Goal: Check status: Check status

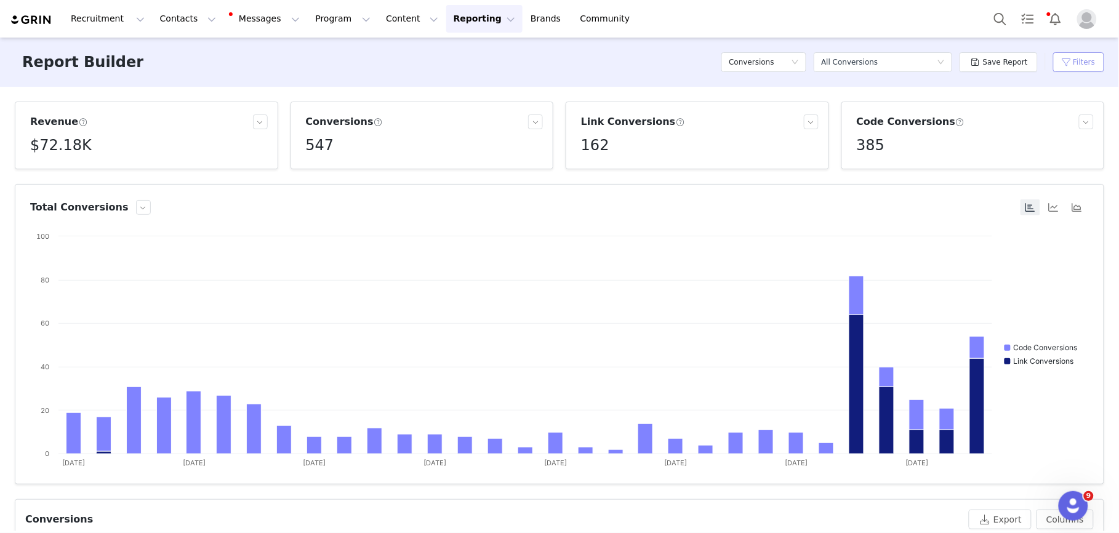
click at [1066, 67] on button "Filters" at bounding box center [1078, 62] width 51 height 20
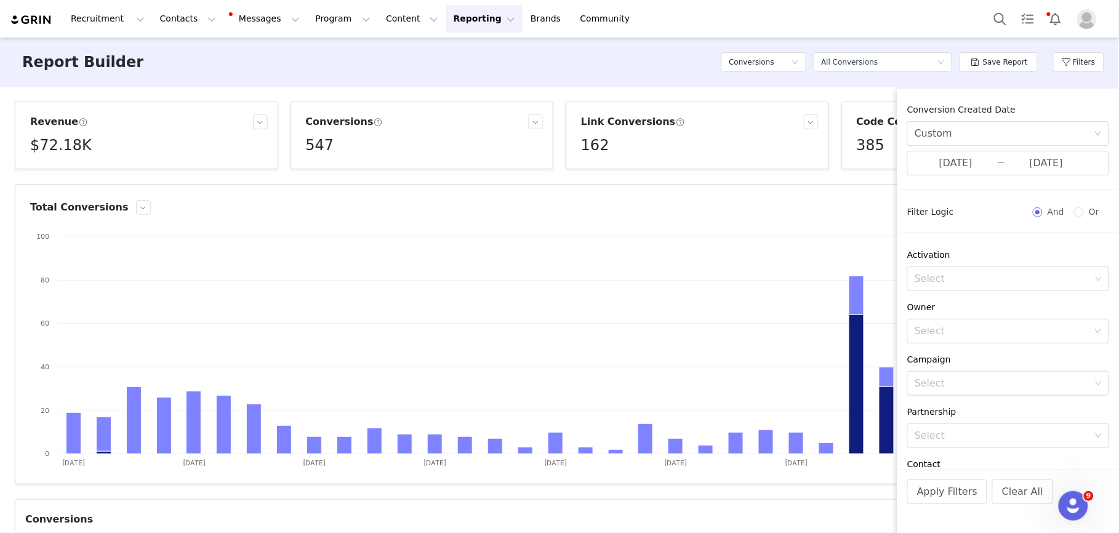
click at [617, 74] on div "Report Builder Conversions Select a report All Conversions Save Report Filters" at bounding box center [559, 62] width 1119 height 49
click at [57, 169] on p "$72,179.31" at bounding box center [56, 172] width 42 height 11
copy p "72,179.31"
click at [952, 178] on div "Conversion Created Date Custom [DATE] ~ [DATE]" at bounding box center [1008, 146] width 222 height 87
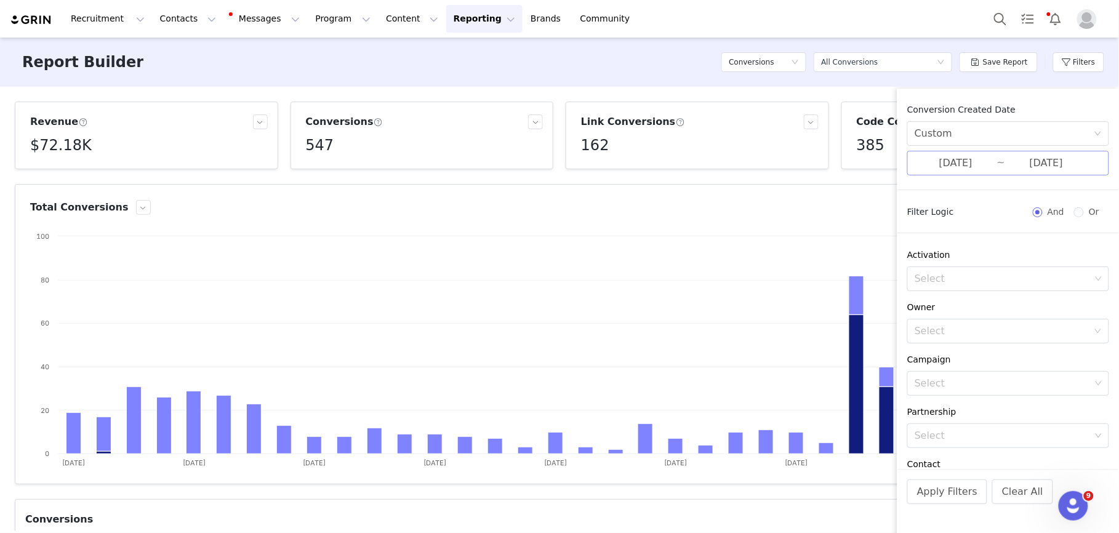
click at [954, 168] on input "[DATE]" at bounding box center [956, 163] width 82 height 16
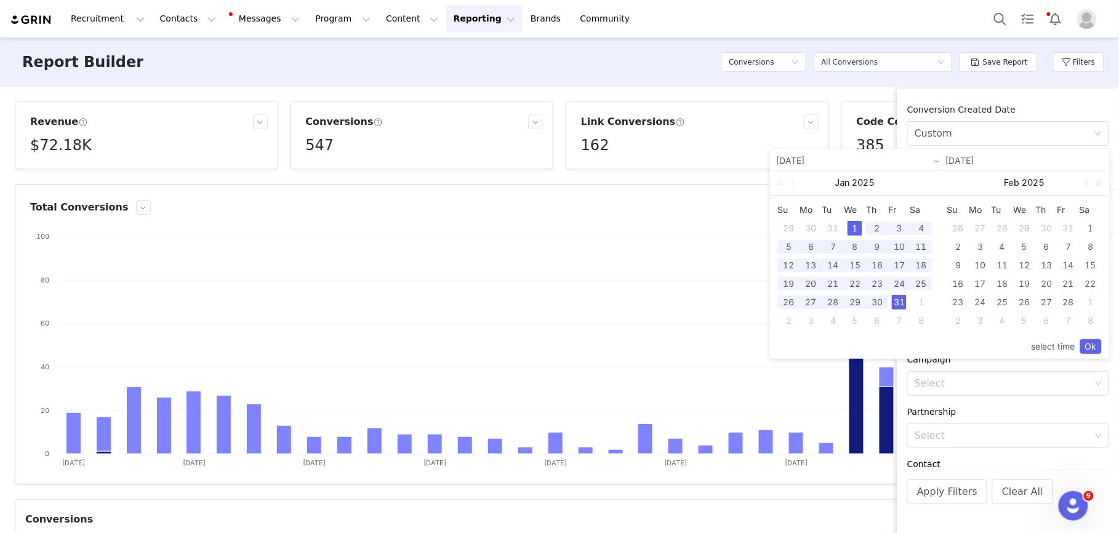
click at [1089, 230] on div "1" at bounding box center [1090, 228] width 15 height 15
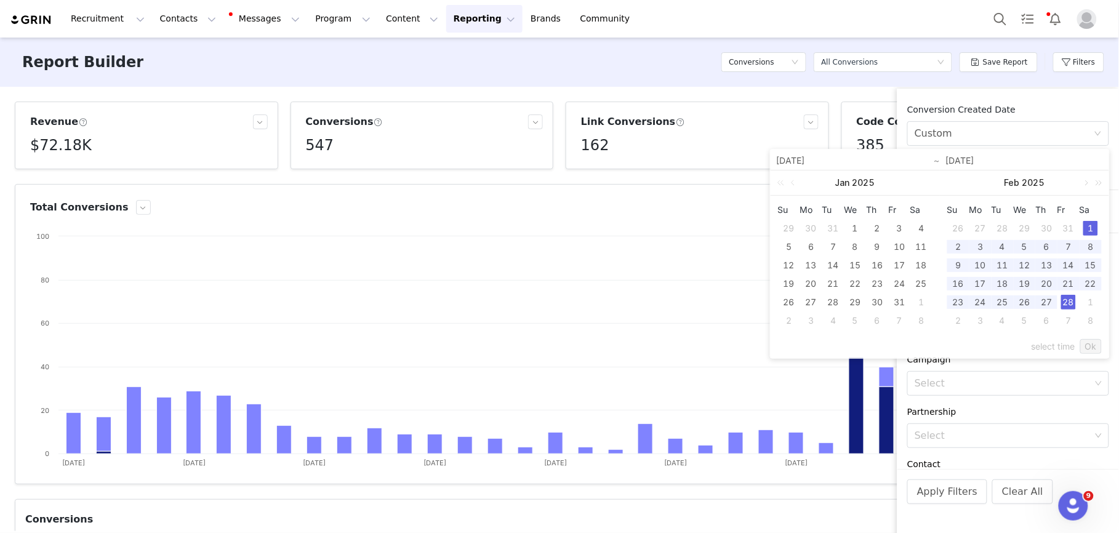
drag, startPoint x: 1065, startPoint y: 303, endPoint x: 1078, endPoint y: 325, distance: 25.1
click at [1065, 303] on div "28" at bounding box center [1068, 302] width 15 height 15
type input "[DATE]"
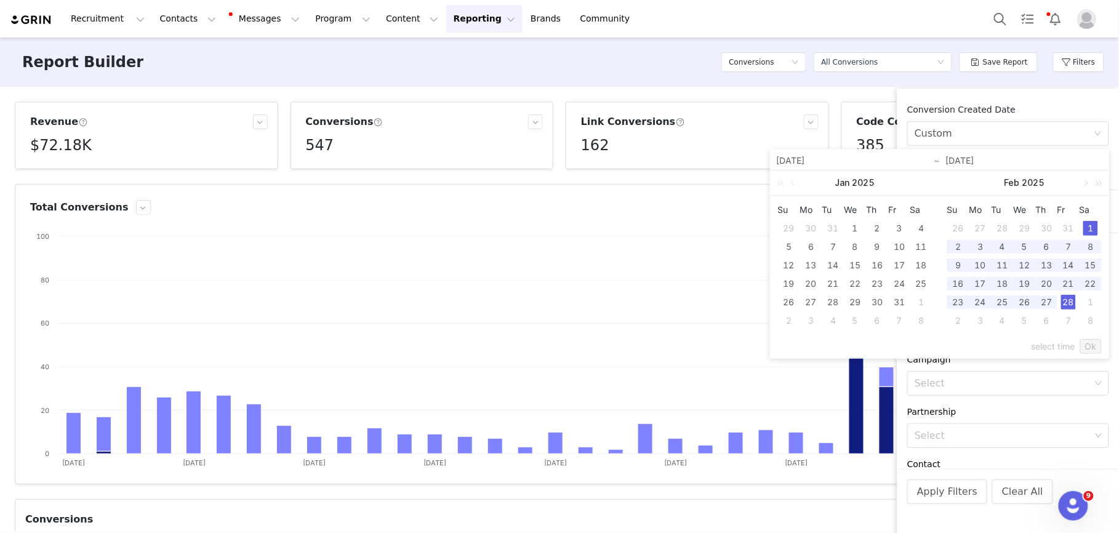
type input "[DATE]"
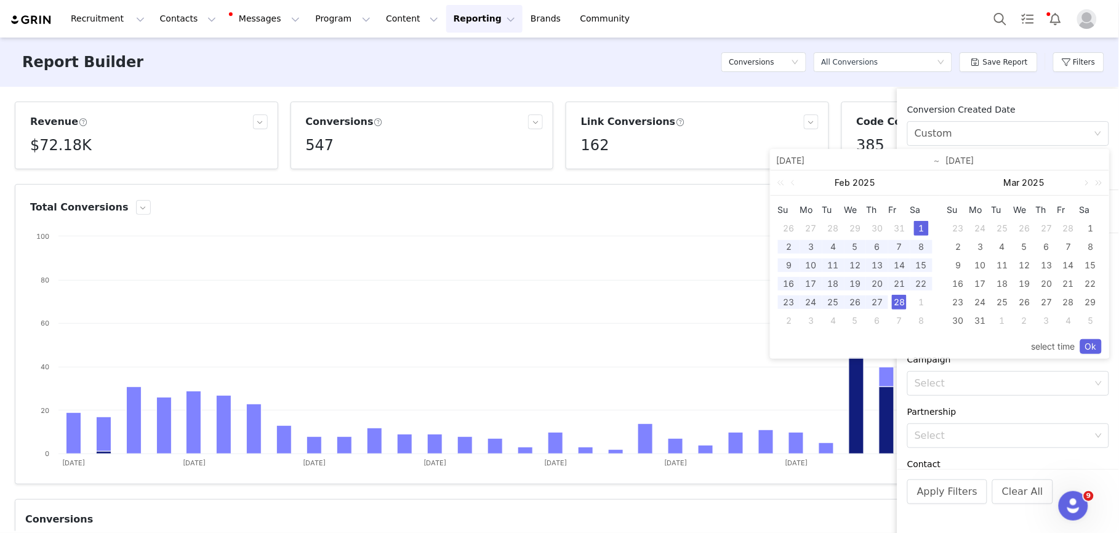
click at [1084, 343] on link "Ok" at bounding box center [1091, 346] width 22 height 15
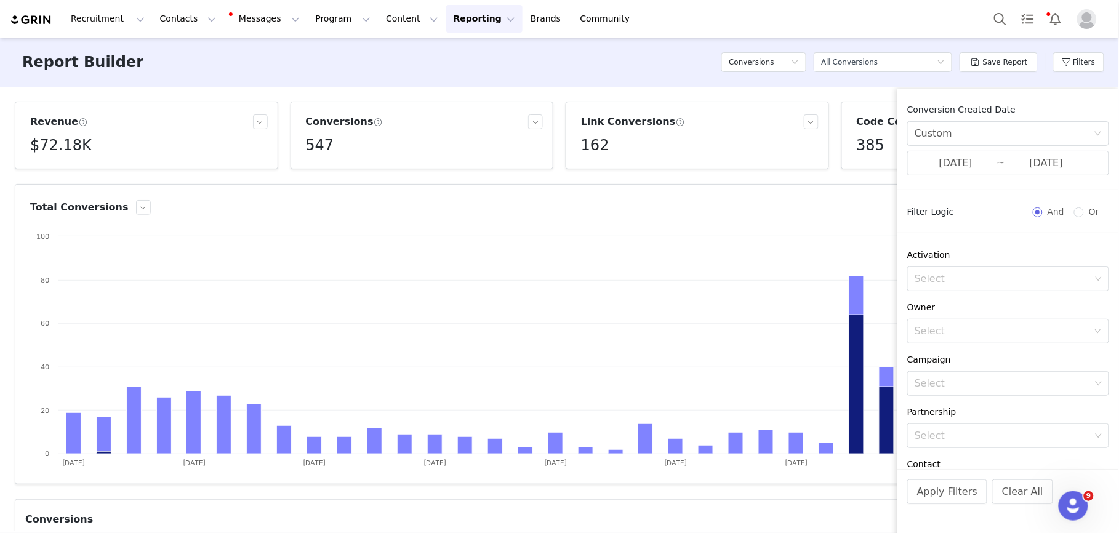
scroll to position [3, 0]
click at [942, 491] on button "Apply Filters" at bounding box center [947, 491] width 80 height 25
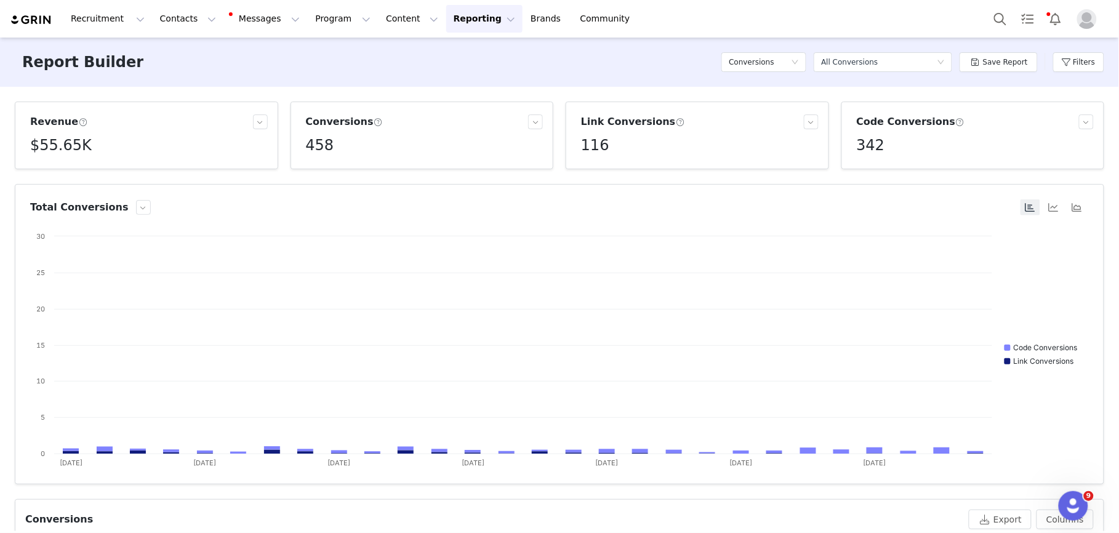
scroll to position [1, 0]
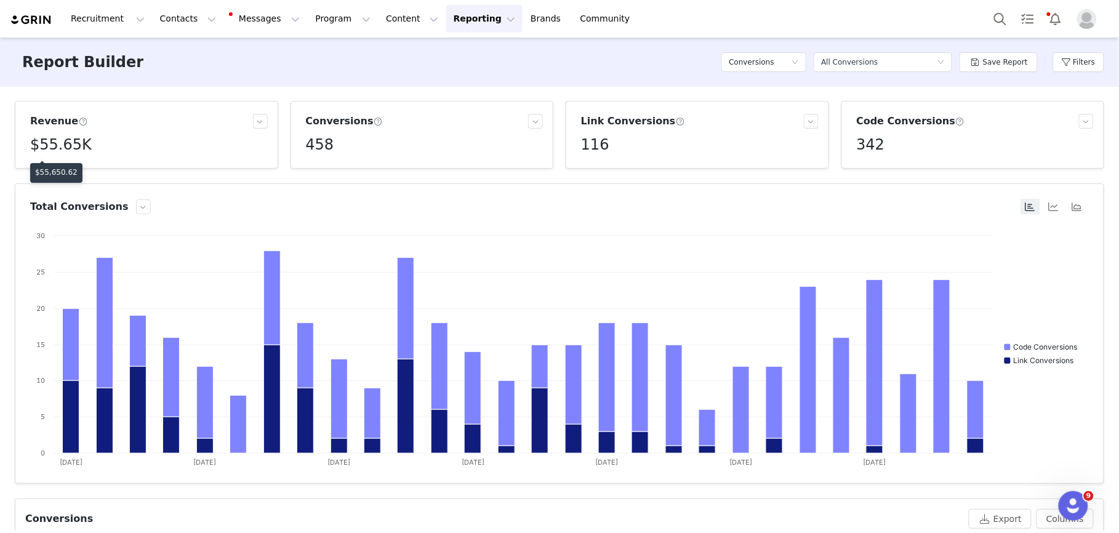
click at [55, 170] on p "$55,650.62" at bounding box center [56, 172] width 42 height 11
copy p "55,650.62"
click at [1068, 61] on button "Filters" at bounding box center [1078, 62] width 51 height 20
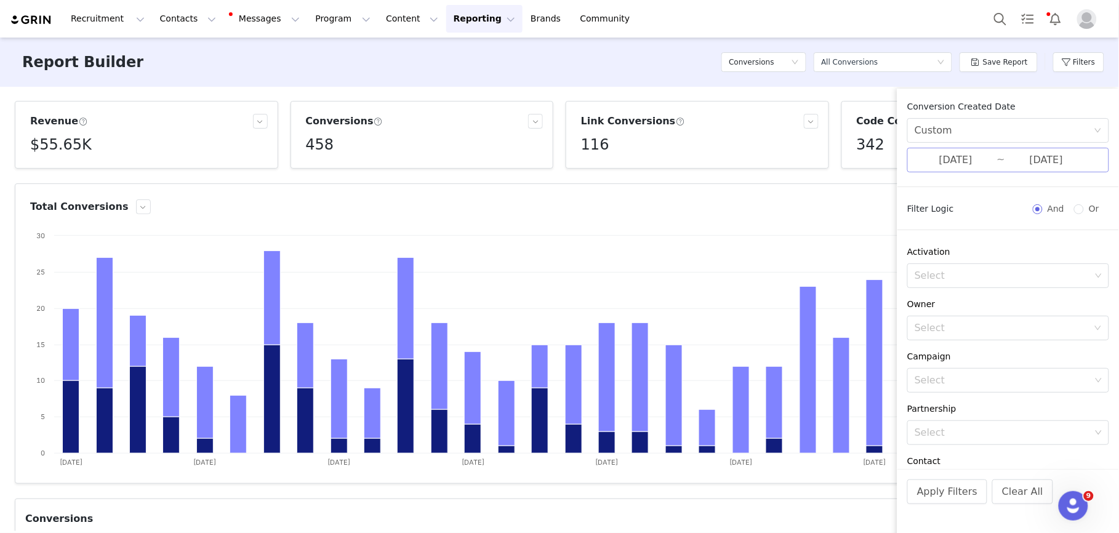
click at [953, 159] on input "[DATE]" at bounding box center [956, 160] width 82 height 16
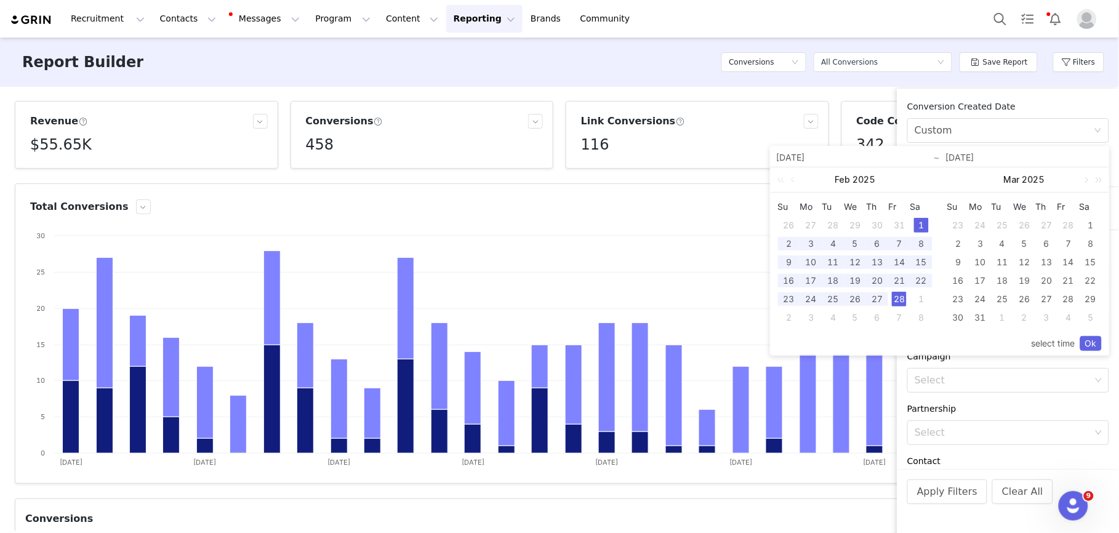
drag, startPoint x: 1088, startPoint y: 226, endPoint x: 1009, endPoint y: 299, distance: 106.7
click at [1087, 226] on div "1" at bounding box center [1090, 225] width 15 height 15
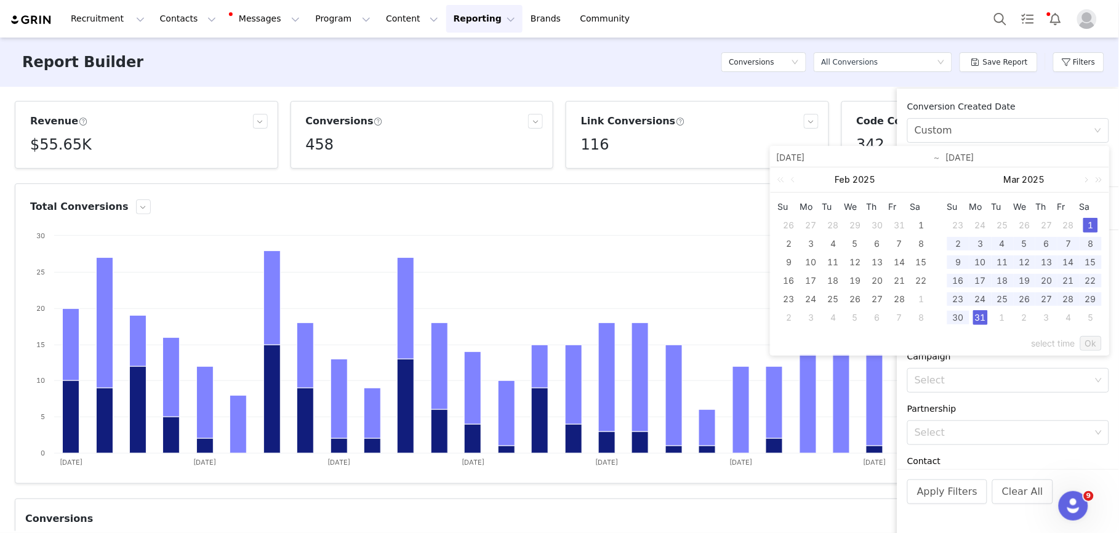
drag, startPoint x: 977, startPoint y: 319, endPoint x: 1084, endPoint y: 335, distance: 109.0
click at [978, 319] on div "31" at bounding box center [980, 317] width 15 height 15
type input "[DATE]"
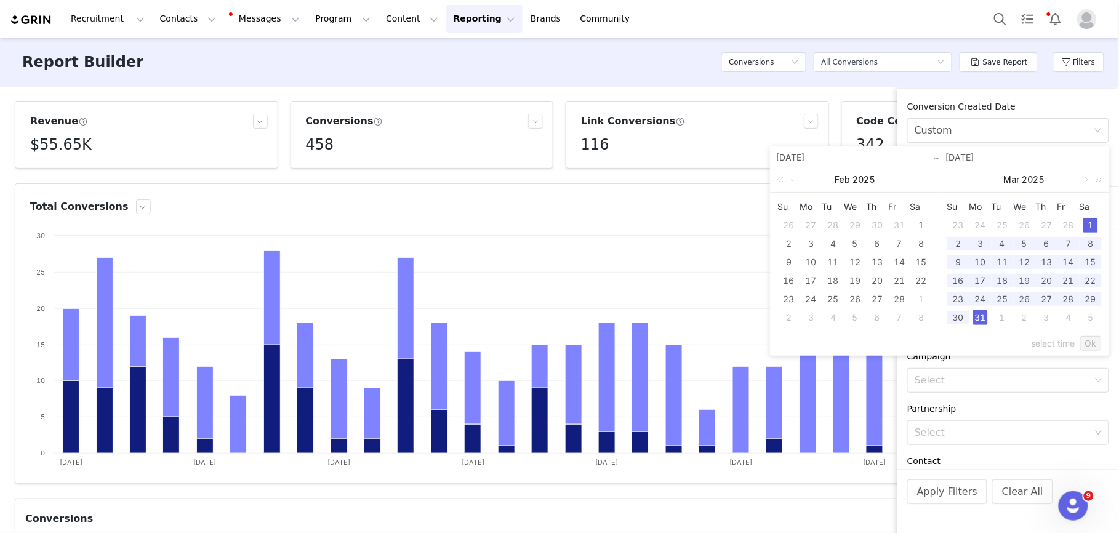
type input "[DATE]"
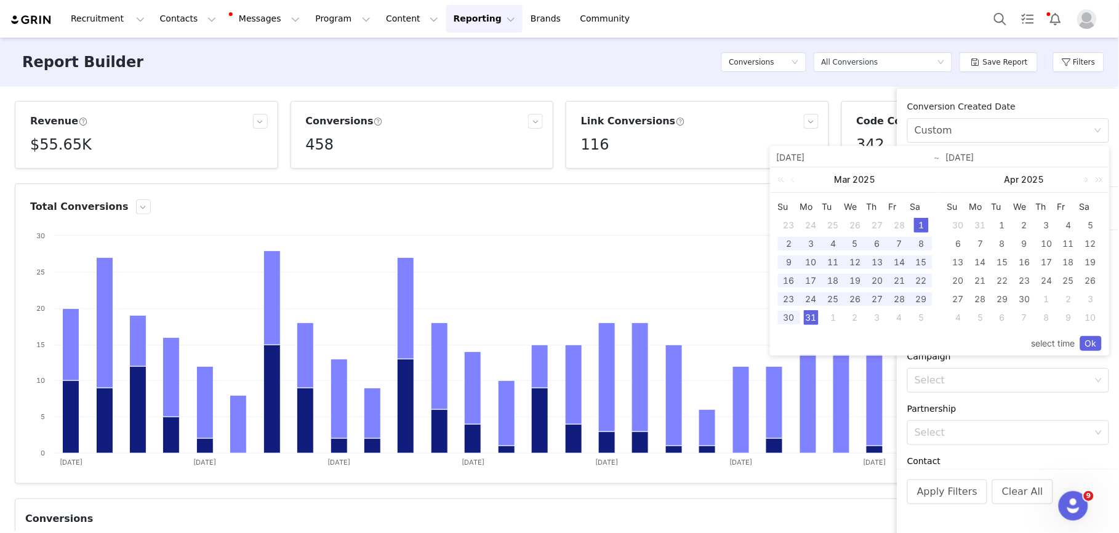
drag, startPoint x: 1086, startPoint y: 343, endPoint x: 1044, endPoint y: 289, distance: 68.3
click at [1086, 343] on link "Ok" at bounding box center [1091, 343] width 22 height 15
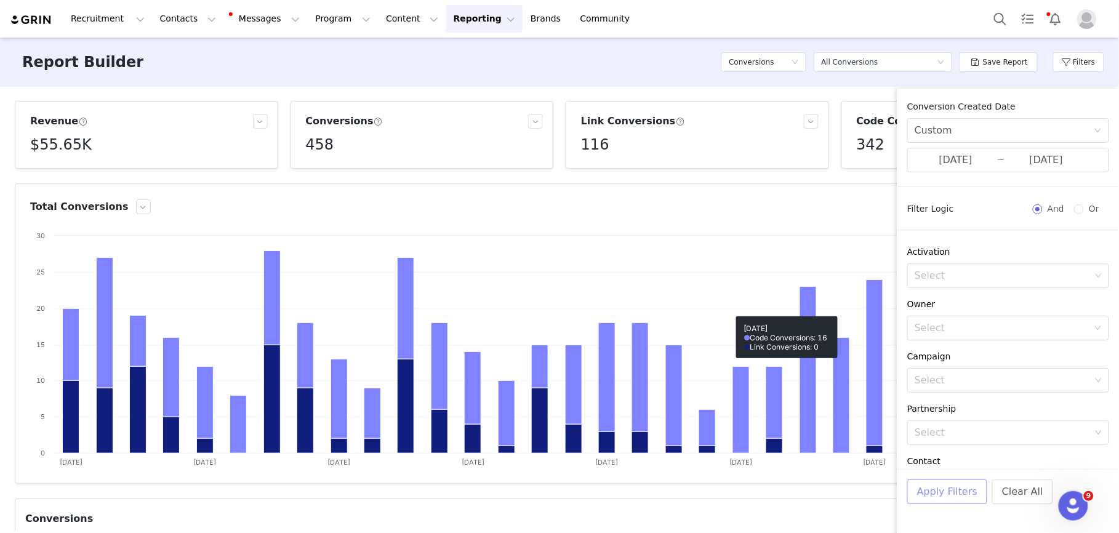
drag, startPoint x: 957, startPoint y: 491, endPoint x: 948, endPoint y: 479, distance: 14.5
click at [957, 491] on button "Apply Filters" at bounding box center [947, 491] width 80 height 25
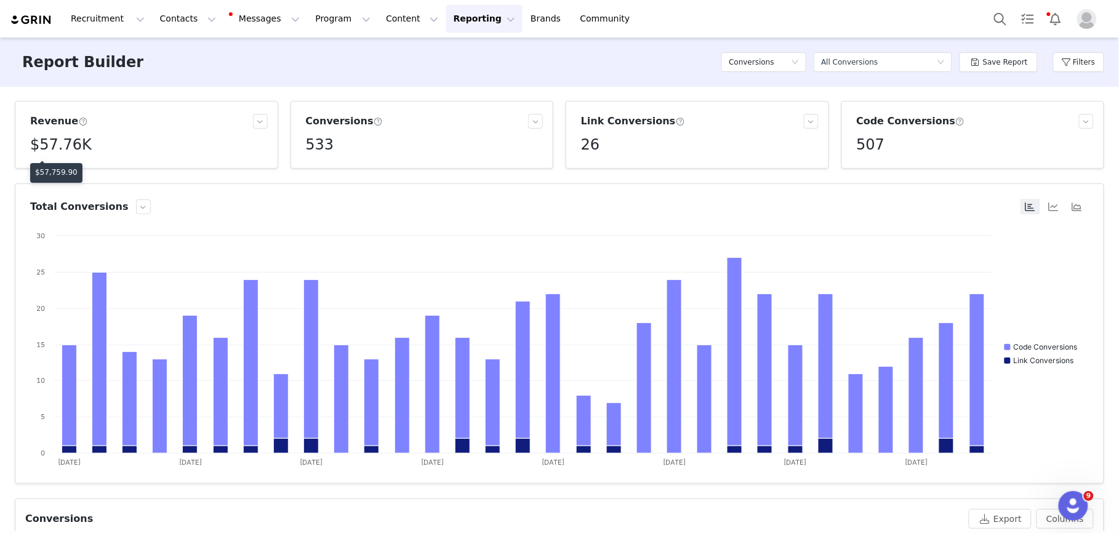
click at [52, 170] on p "$57,759.90" at bounding box center [56, 172] width 42 height 11
copy p "57,759.90"
click at [1073, 57] on button "Filters" at bounding box center [1078, 62] width 51 height 20
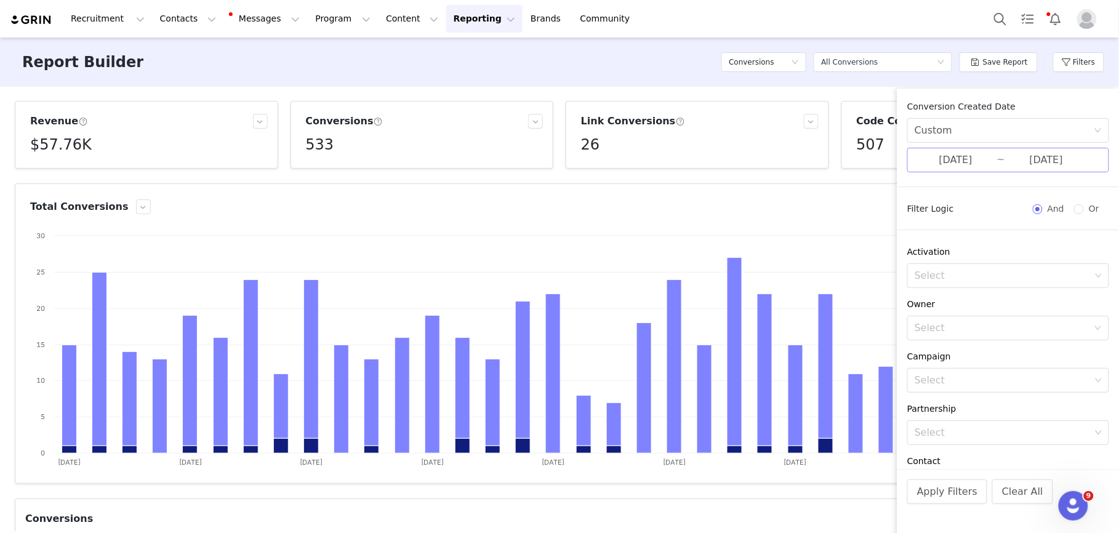
click at [939, 161] on input "[DATE]" at bounding box center [956, 160] width 82 height 16
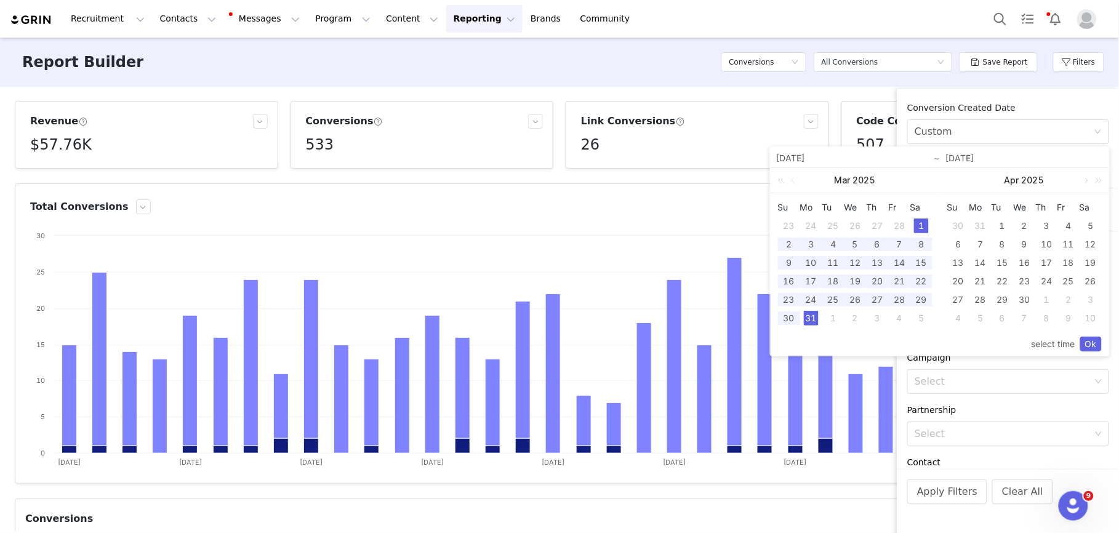
drag, startPoint x: 1005, startPoint y: 225, endPoint x: 1009, endPoint y: 276, distance: 51.3
click at [1005, 225] on div "1" at bounding box center [1002, 225] width 15 height 15
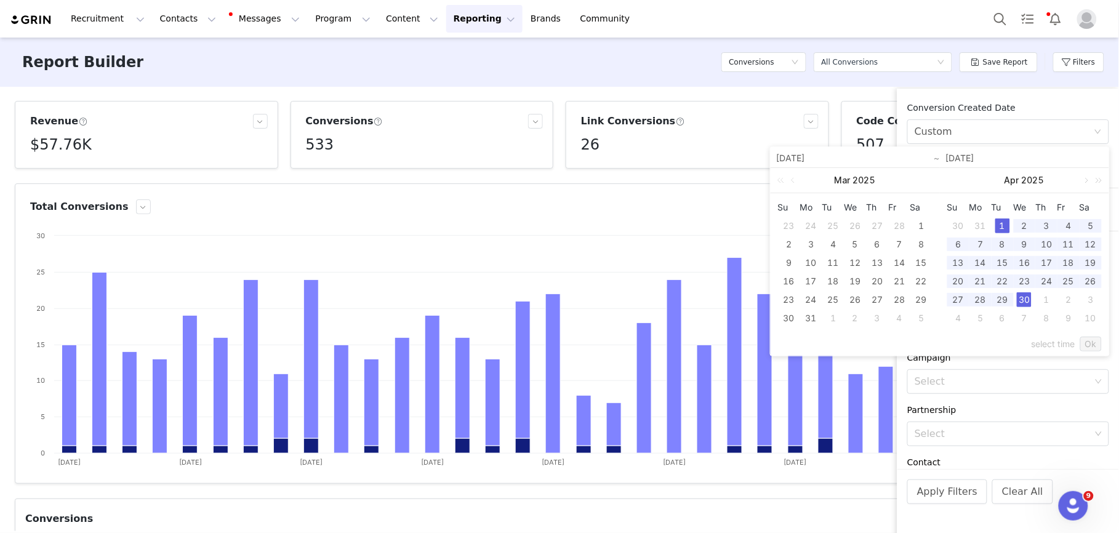
click at [1026, 300] on div "30" at bounding box center [1024, 299] width 15 height 15
type input "[DATE]"
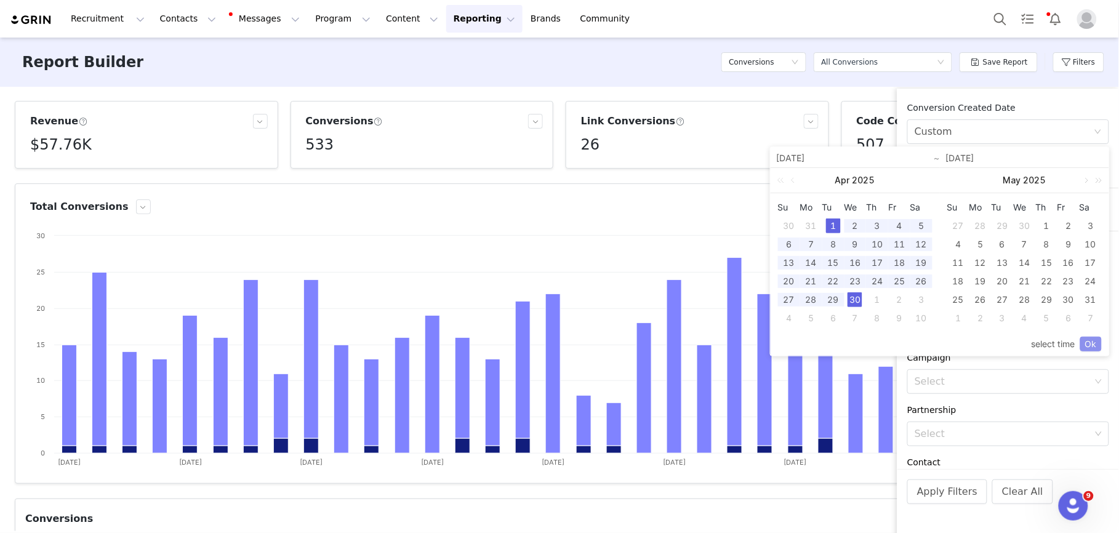
click at [1088, 345] on link "Ok" at bounding box center [1091, 344] width 22 height 15
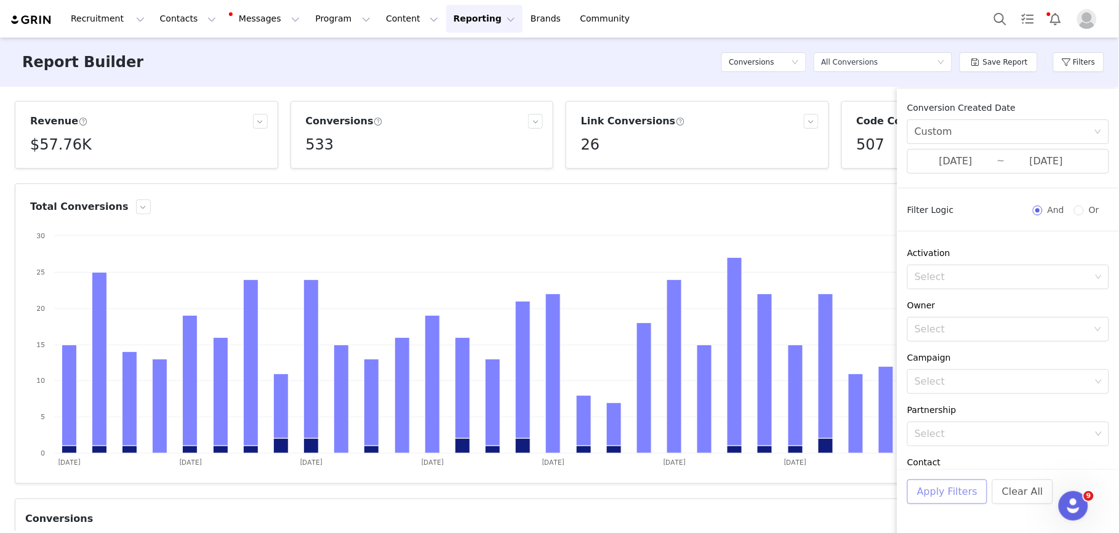
click at [937, 496] on button "Apply Filters" at bounding box center [947, 491] width 80 height 25
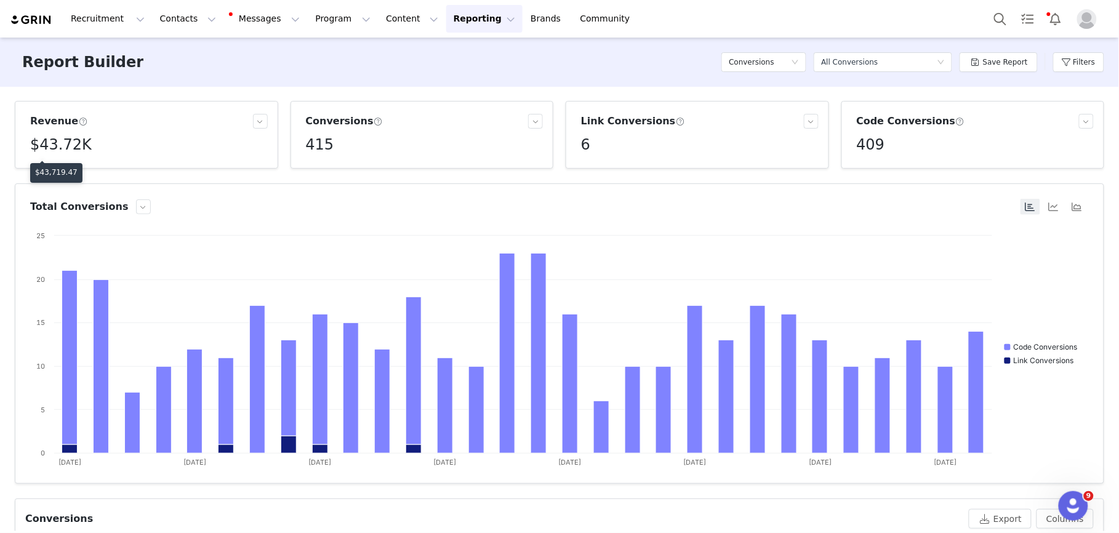
click at [56, 169] on p "$43,719.47" at bounding box center [56, 172] width 42 height 11
copy p "43,719.47"
click at [1068, 62] on button "Filters" at bounding box center [1078, 62] width 51 height 20
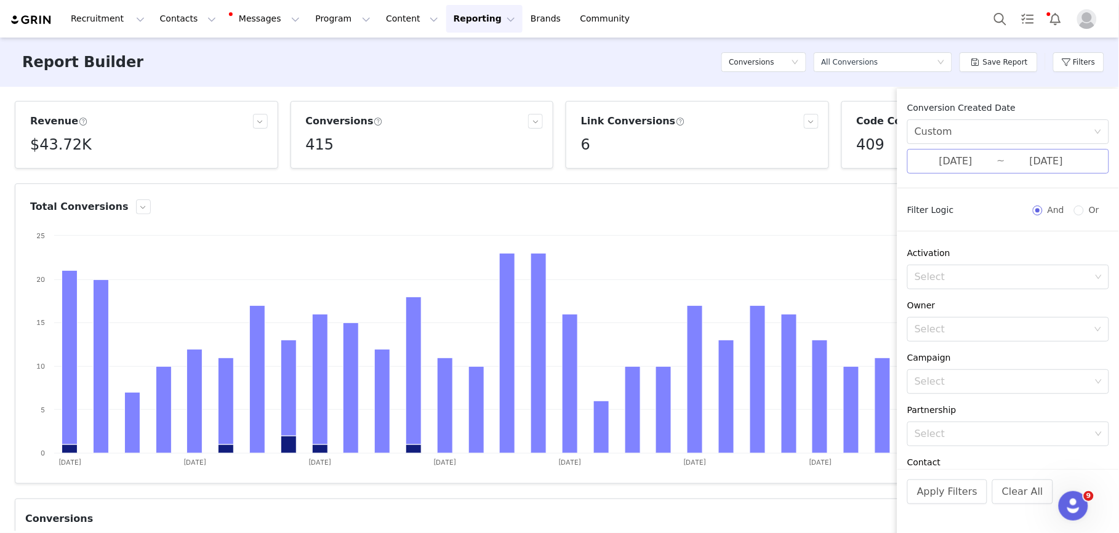
click at [987, 158] on input "[DATE]" at bounding box center [956, 161] width 82 height 16
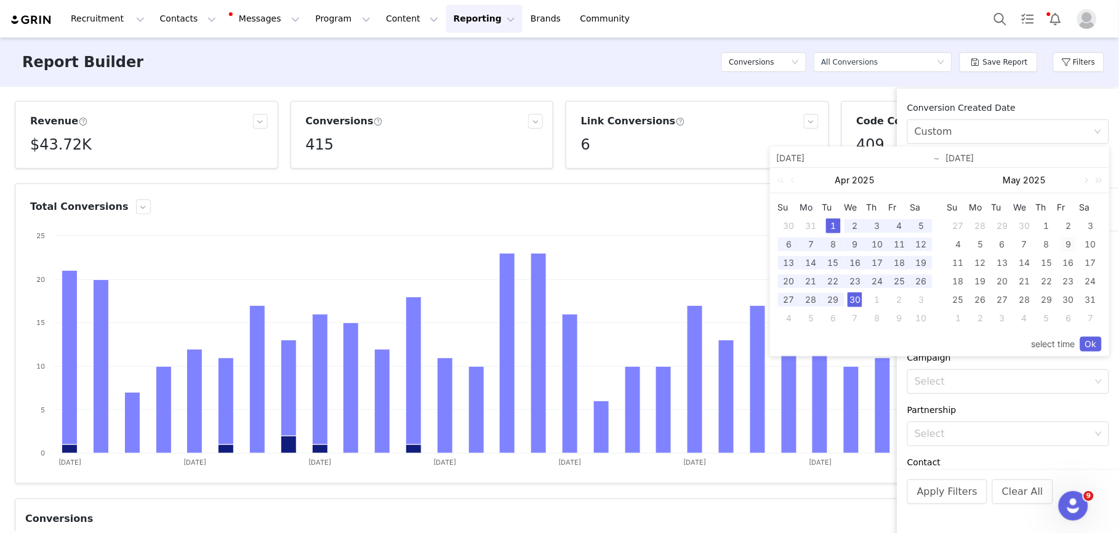
drag, startPoint x: 1047, startPoint y: 225, endPoint x: 1067, endPoint y: 249, distance: 30.6
click at [1047, 225] on div "1" at bounding box center [1046, 225] width 15 height 15
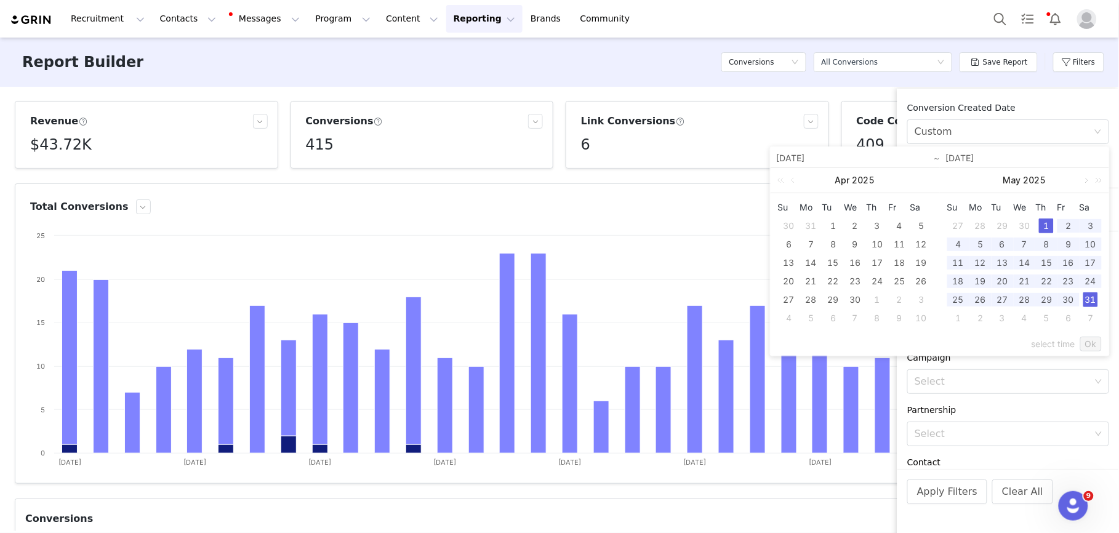
click at [1089, 299] on div "31" at bounding box center [1090, 299] width 15 height 15
type input "[DATE]"
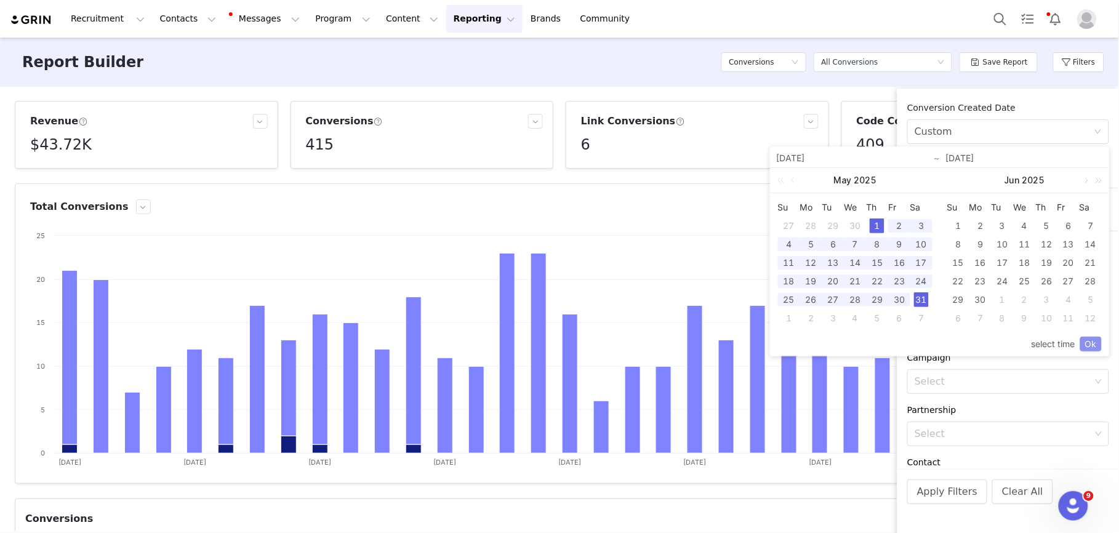
click at [1089, 342] on link "Ok" at bounding box center [1091, 344] width 22 height 15
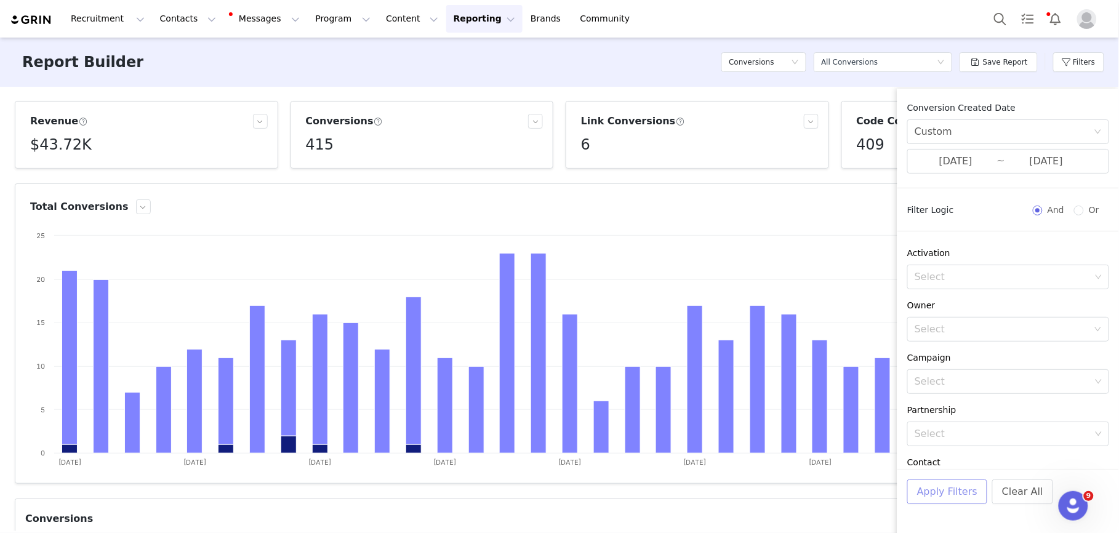
click at [955, 489] on button "Apply Filters" at bounding box center [947, 491] width 80 height 25
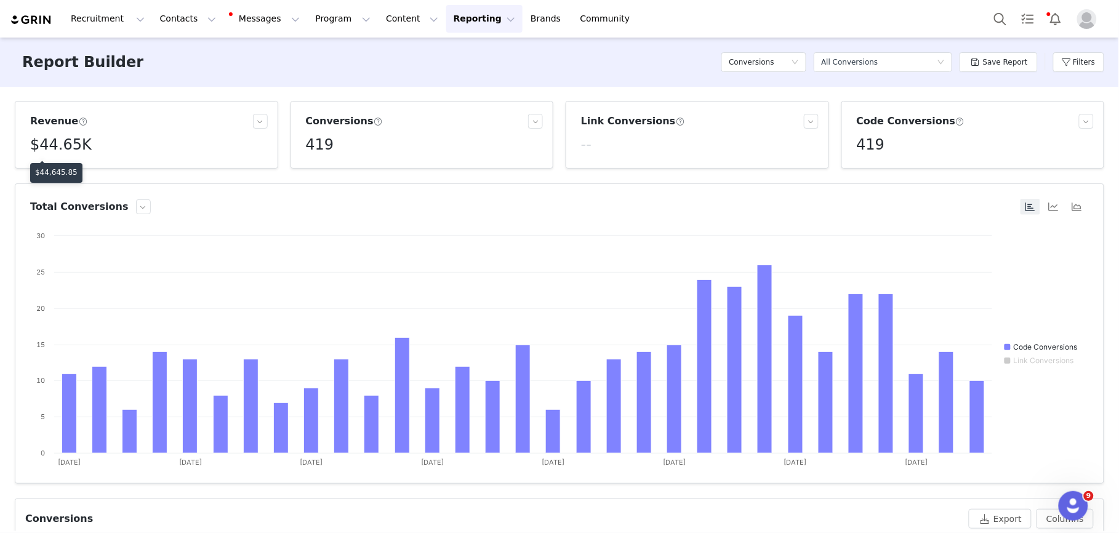
click at [53, 174] on p "$44,645.85" at bounding box center [56, 172] width 42 height 11
copy p "44,645.85"
click at [1076, 63] on button "Filters" at bounding box center [1078, 62] width 51 height 20
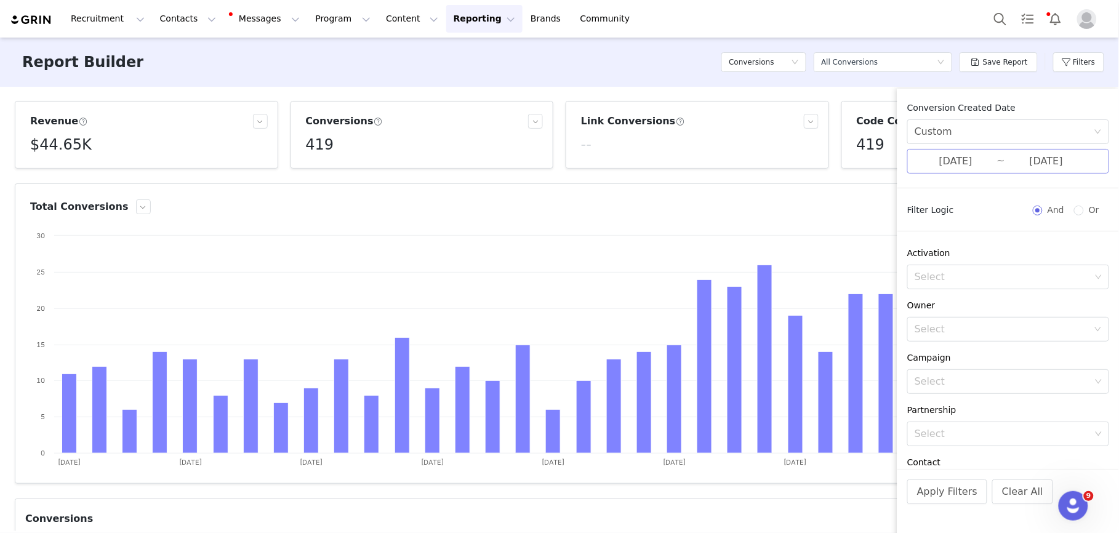
click at [956, 162] on input "[DATE]" at bounding box center [956, 161] width 82 height 16
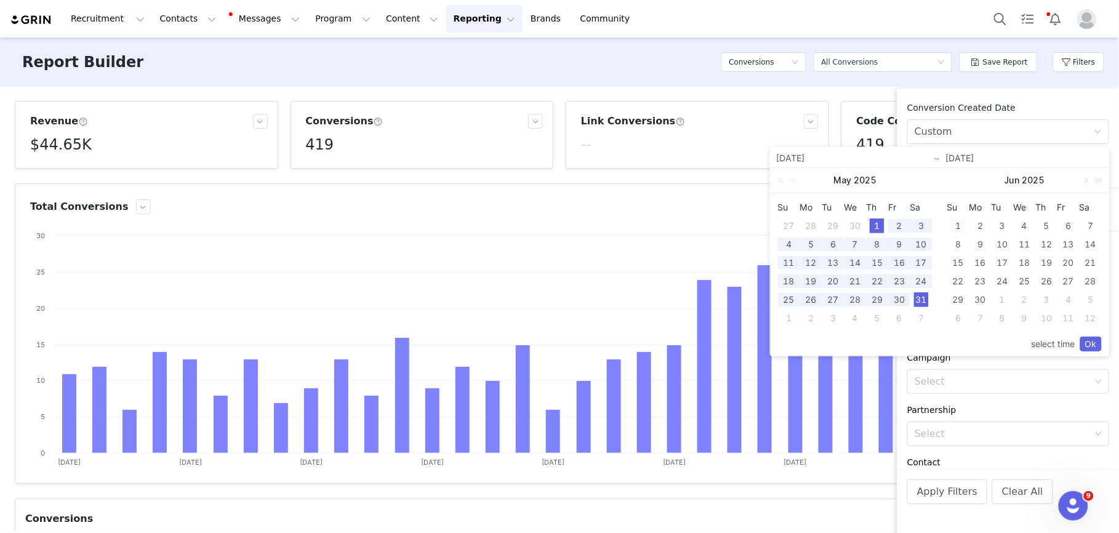
drag, startPoint x: 952, startPoint y: 225, endPoint x: 990, endPoint y: 286, distance: 72.2
click at [952, 225] on div "1" at bounding box center [958, 225] width 15 height 15
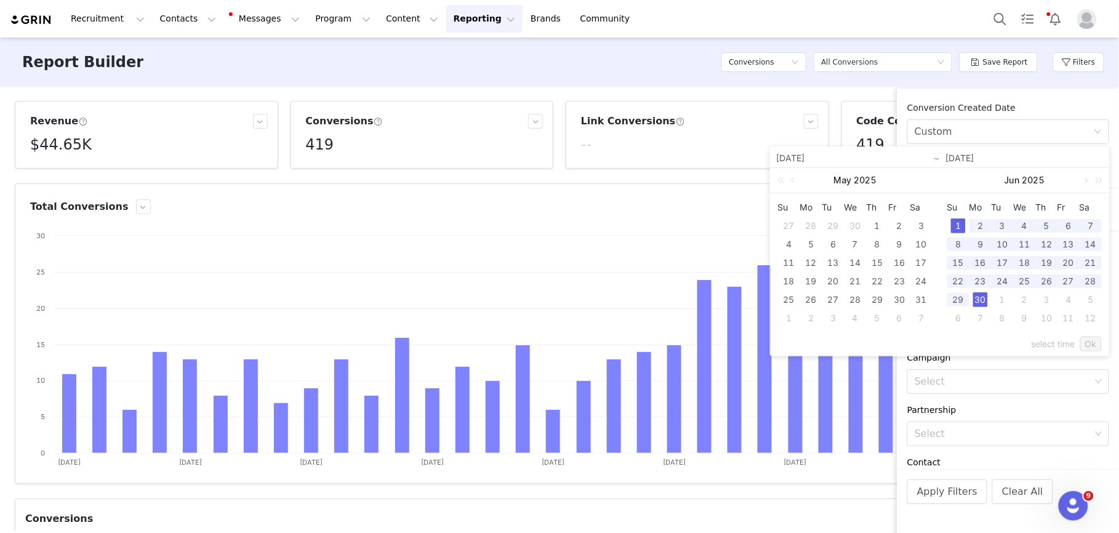
click at [984, 299] on div "30" at bounding box center [980, 299] width 15 height 15
type input "[DATE]"
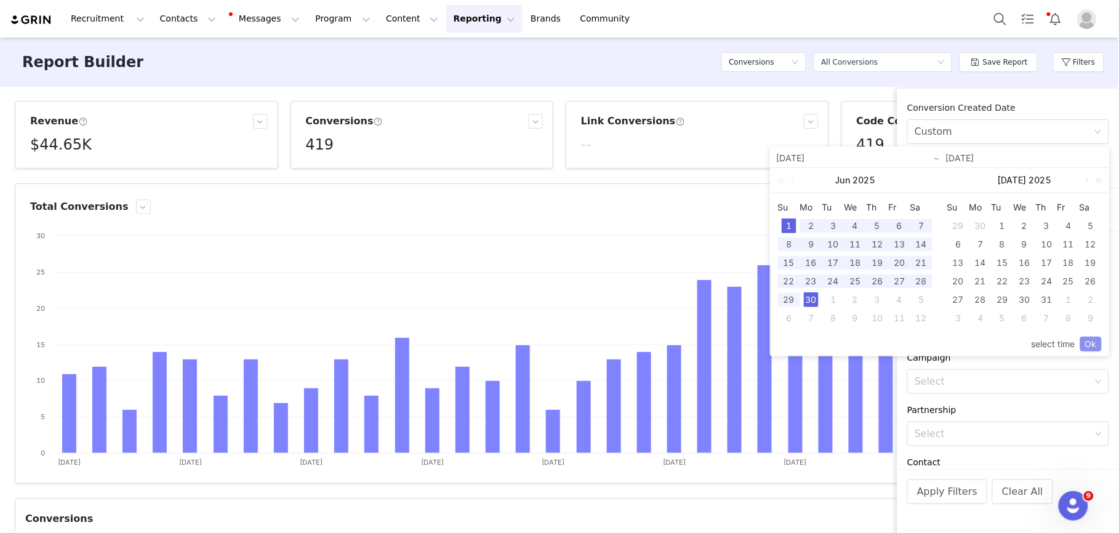
click at [1085, 342] on link "Ok" at bounding box center [1091, 344] width 22 height 15
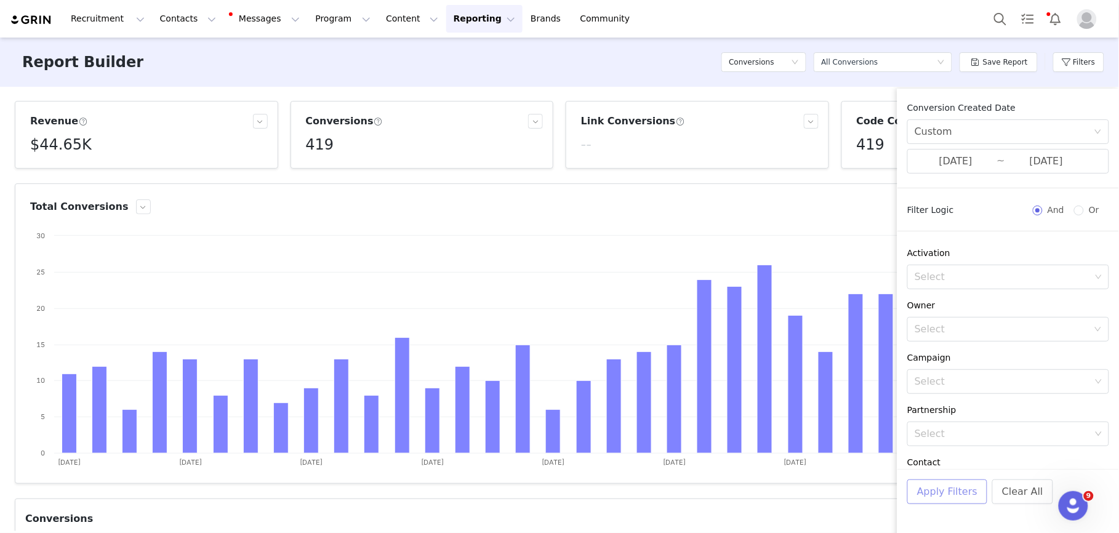
drag, startPoint x: 950, startPoint y: 492, endPoint x: 933, endPoint y: 486, distance: 18.5
click at [950, 492] on button "Apply Filters" at bounding box center [947, 491] width 80 height 25
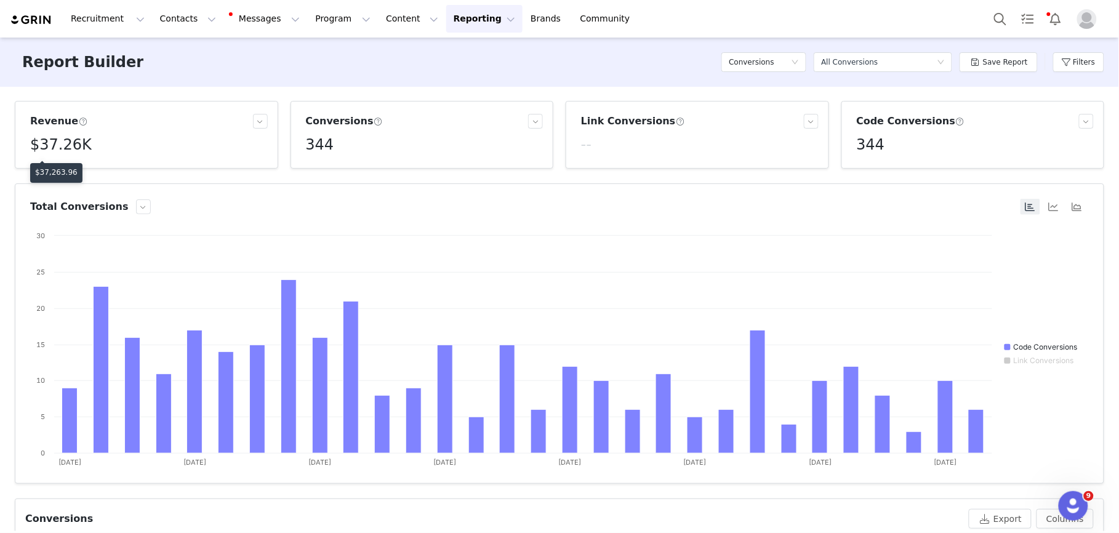
click at [60, 172] on p "$37,263.96" at bounding box center [56, 172] width 42 height 11
copy p "37,263.96"
click at [1077, 58] on button "Filters" at bounding box center [1078, 62] width 51 height 20
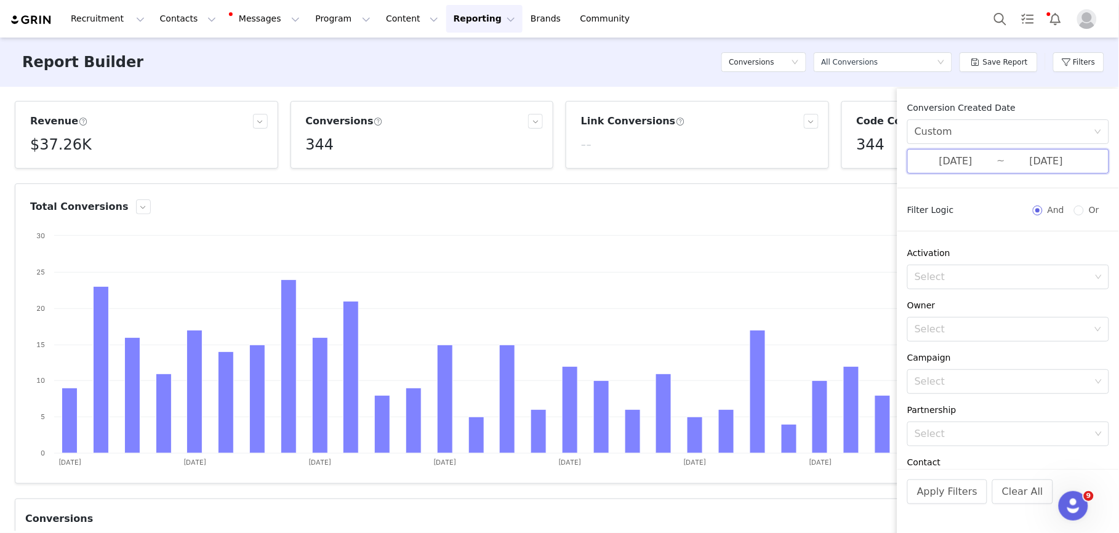
click at [942, 169] on span "[DATE] ~ [DATE]" at bounding box center [1008, 161] width 202 height 25
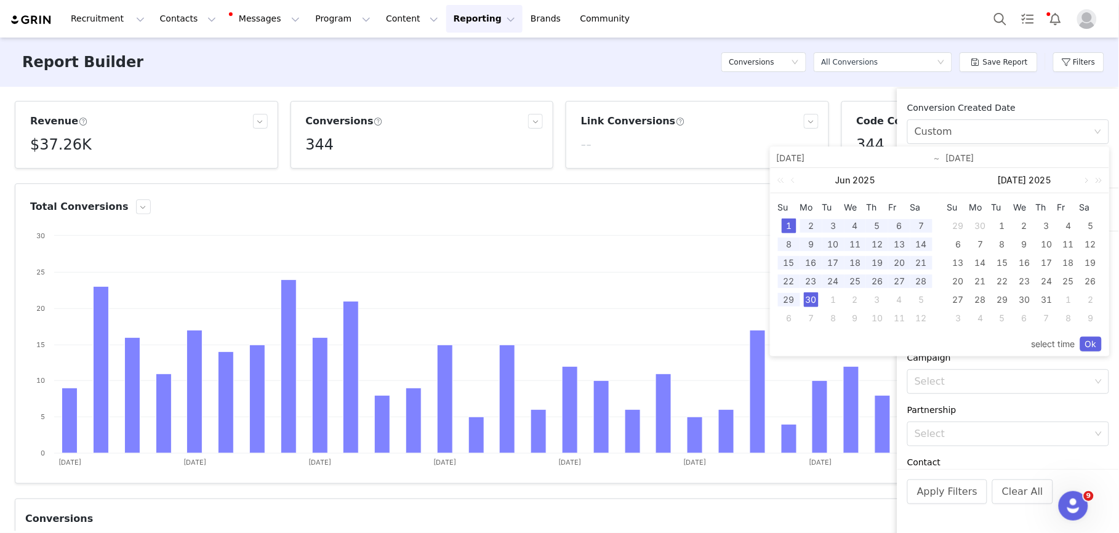
drag, startPoint x: 998, startPoint y: 225, endPoint x: 1036, endPoint y: 278, distance: 65.3
click at [1000, 228] on div "1" at bounding box center [1002, 225] width 15 height 15
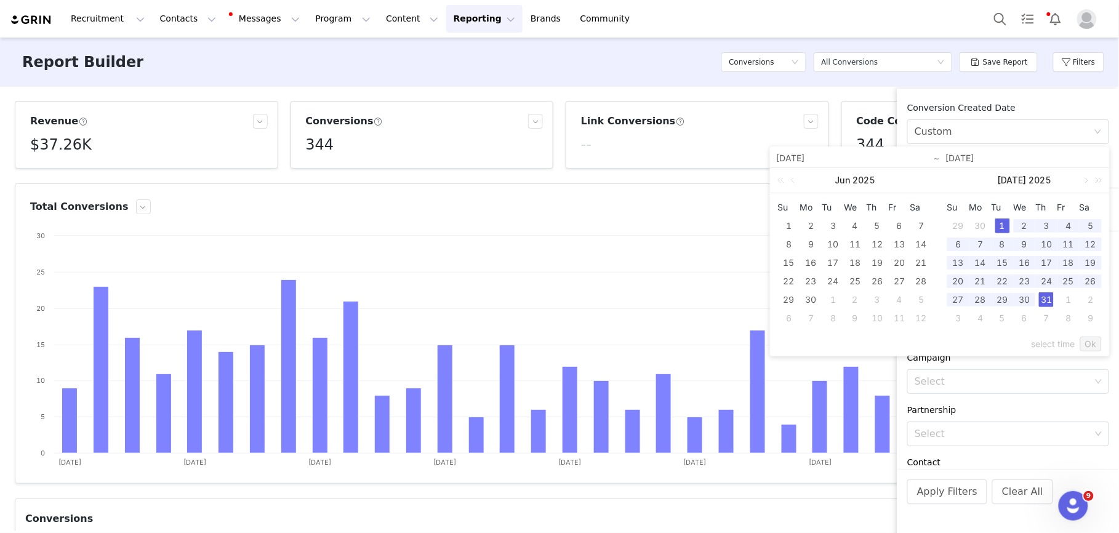
drag, startPoint x: 1046, startPoint y: 302, endPoint x: 1056, endPoint y: 313, distance: 14.8
click at [1046, 302] on div "31" at bounding box center [1046, 299] width 15 height 15
type input "[DATE]"
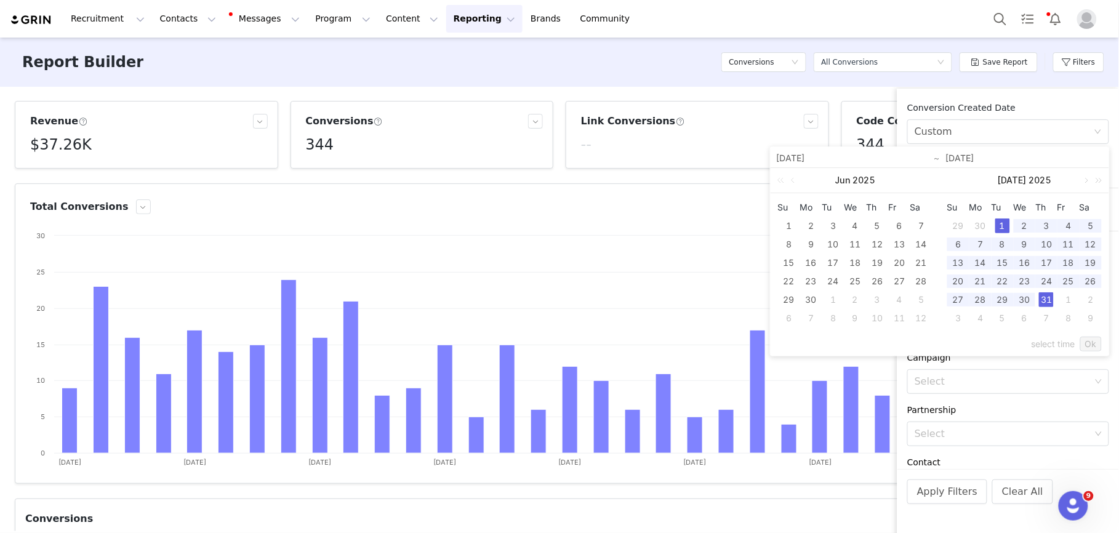
type input "[DATE]"
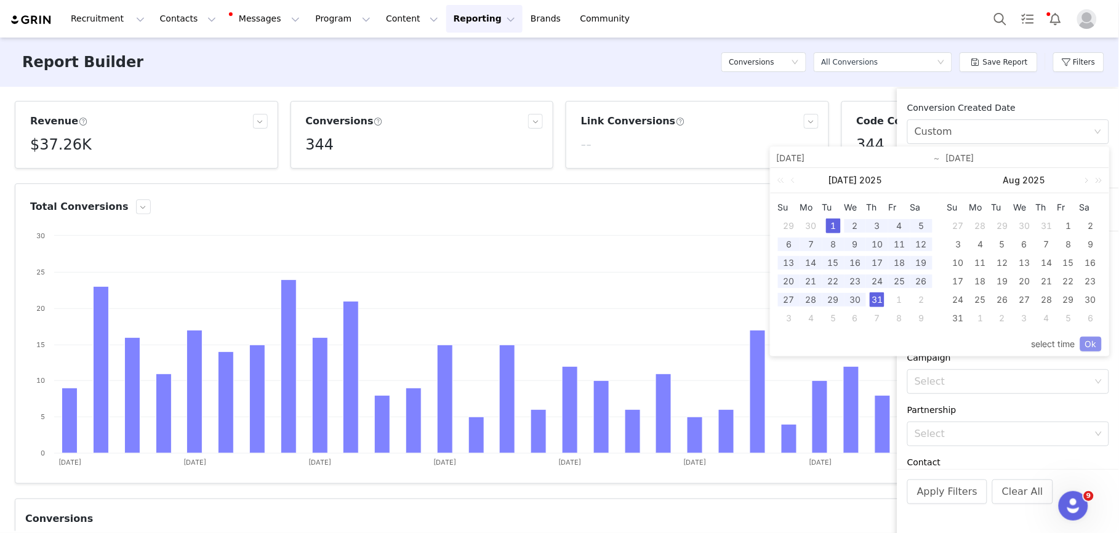
click at [1081, 340] on link "Ok" at bounding box center [1091, 344] width 22 height 15
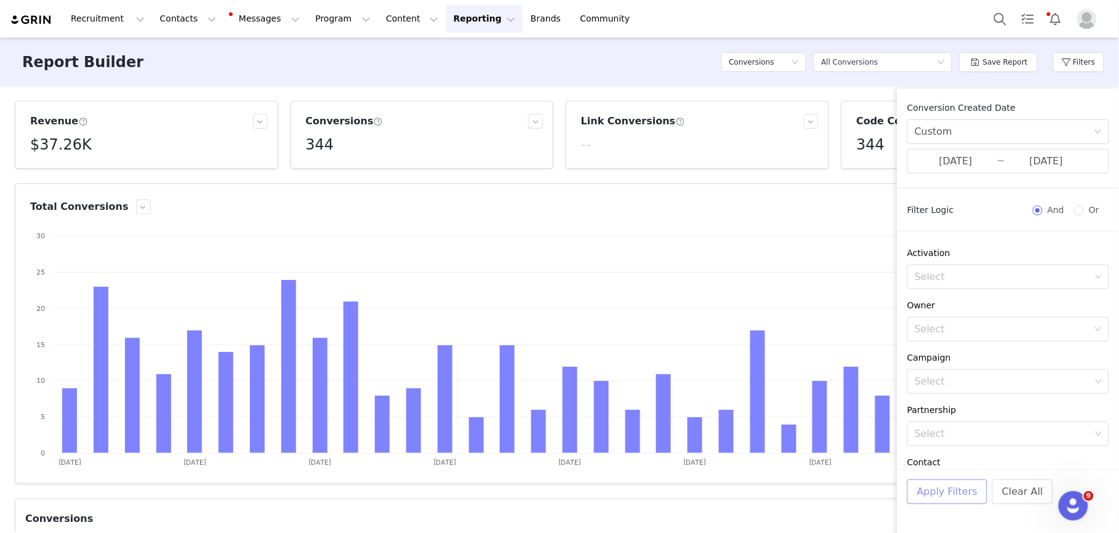
click at [948, 491] on button "Apply Filters" at bounding box center [947, 491] width 80 height 25
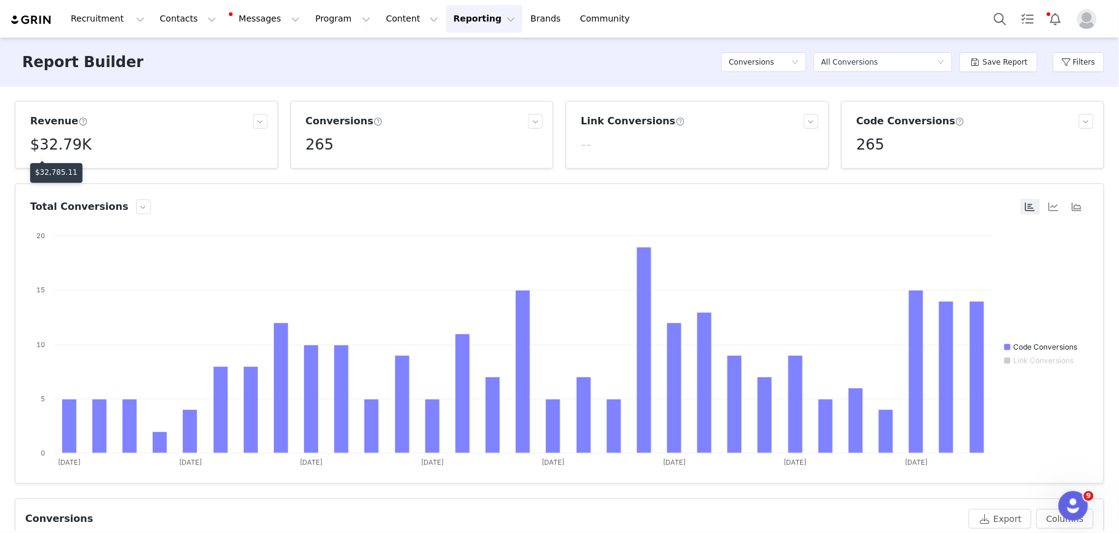
click at [57, 173] on p "$32,785.11" at bounding box center [56, 172] width 42 height 11
copy p "32,785.11"
click at [1065, 65] on button "Filters" at bounding box center [1078, 62] width 51 height 20
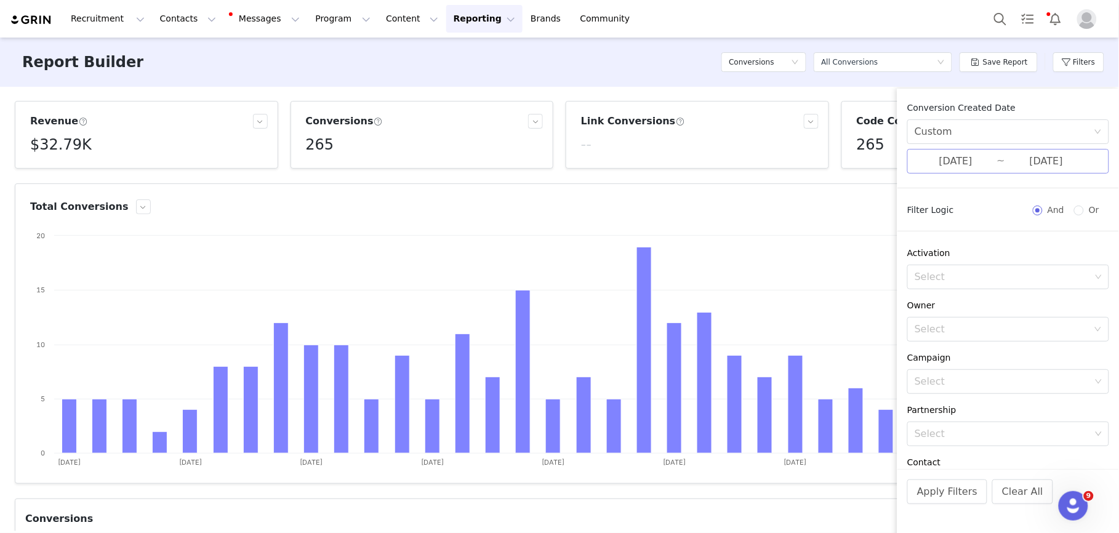
click at [980, 158] on input "[DATE]" at bounding box center [956, 161] width 82 height 16
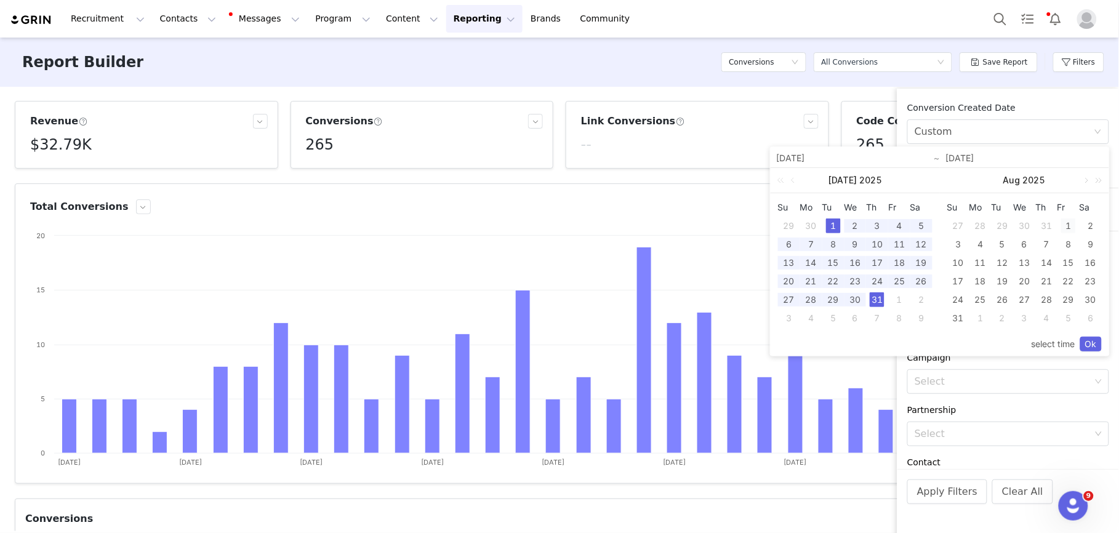
click at [1061, 228] on div "1" at bounding box center [1068, 225] width 15 height 15
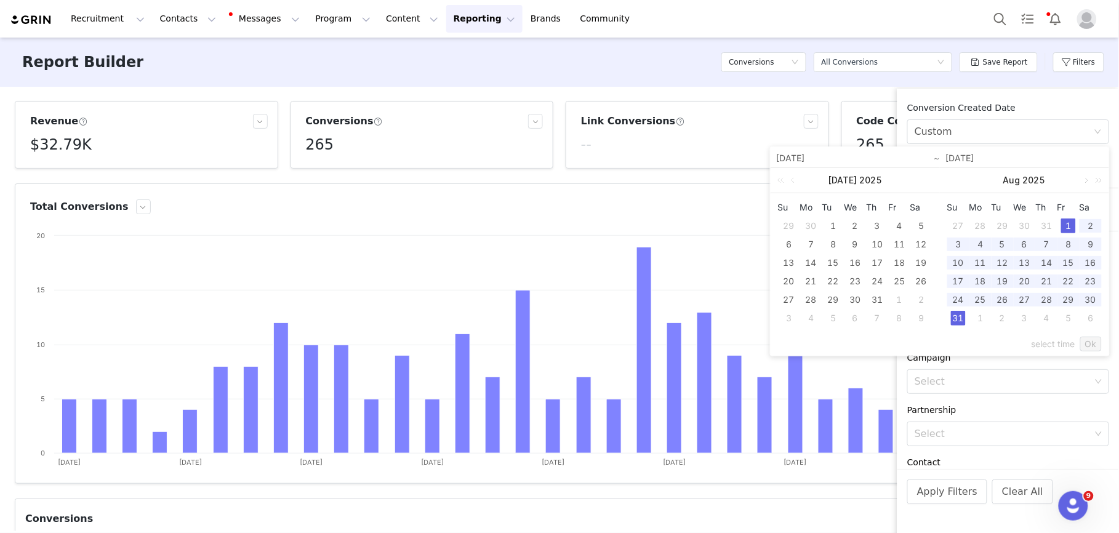
click at [958, 316] on div "31" at bounding box center [958, 318] width 15 height 15
type input "[DATE]"
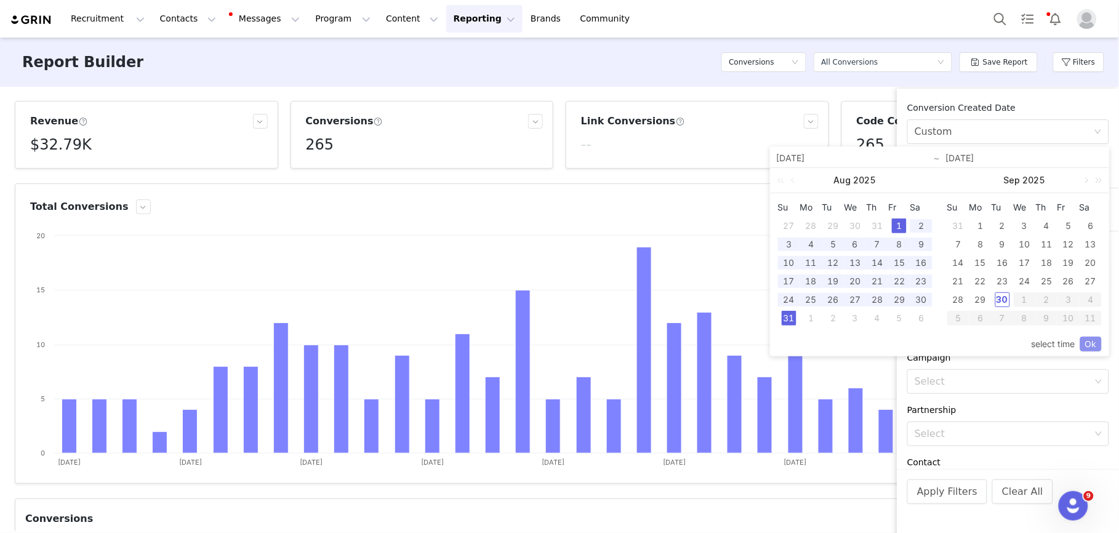
click at [1085, 340] on link "Ok" at bounding box center [1091, 344] width 22 height 15
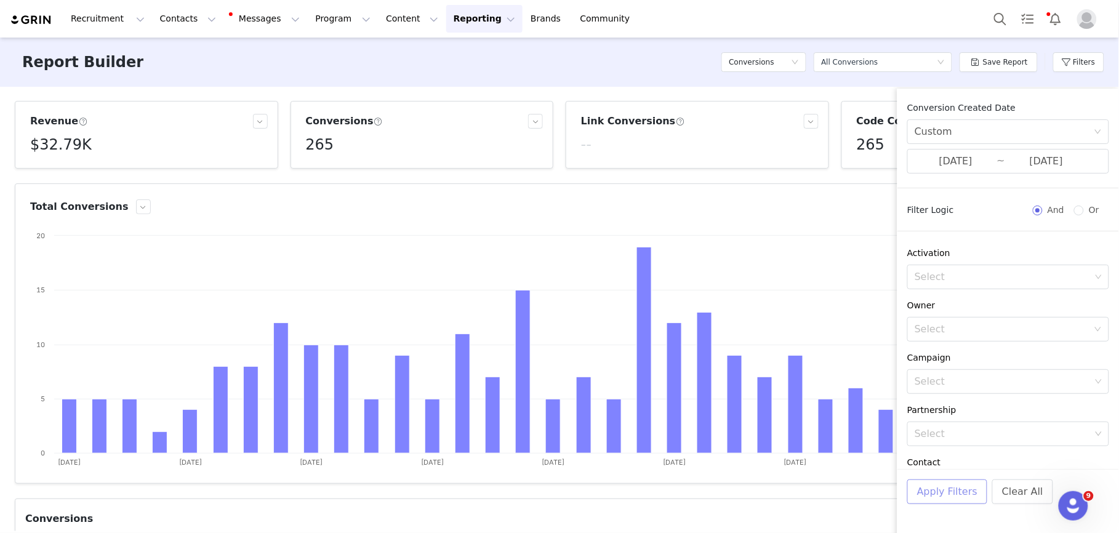
drag, startPoint x: 958, startPoint y: 491, endPoint x: 950, endPoint y: 483, distance: 10.9
click at [957, 490] on button "Apply Filters" at bounding box center [947, 491] width 80 height 25
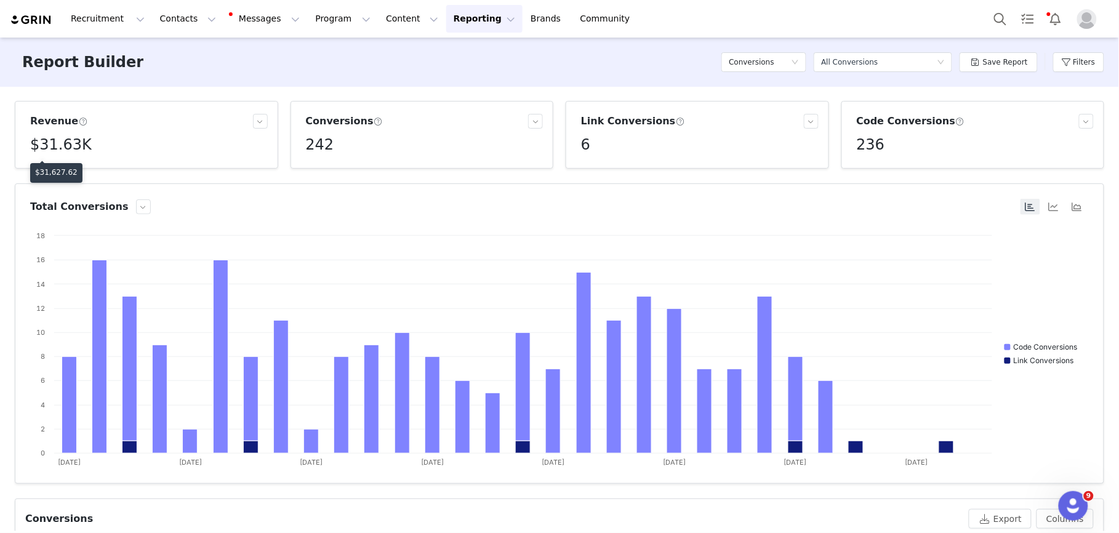
click at [61, 167] on p "$31,627.62" at bounding box center [56, 172] width 42 height 11
click at [62, 172] on p "$31,627.62" at bounding box center [56, 172] width 42 height 11
click at [1058, 63] on button "Filters" at bounding box center [1078, 62] width 51 height 20
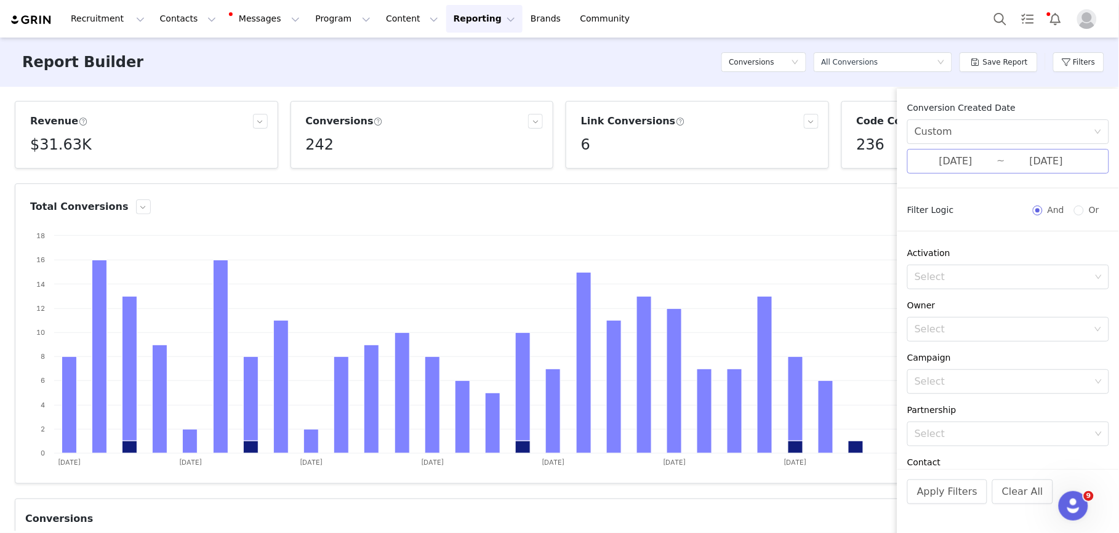
click at [972, 159] on input "[DATE]" at bounding box center [956, 161] width 82 height 16
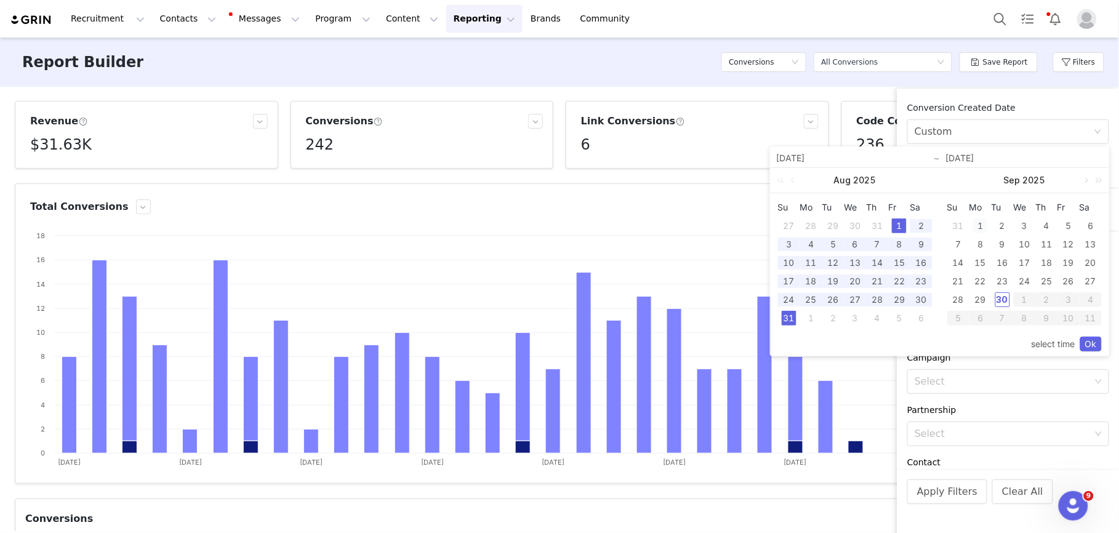
click at [981, 226] on div "1" at bounding box center [980, 225] width 15 height 15
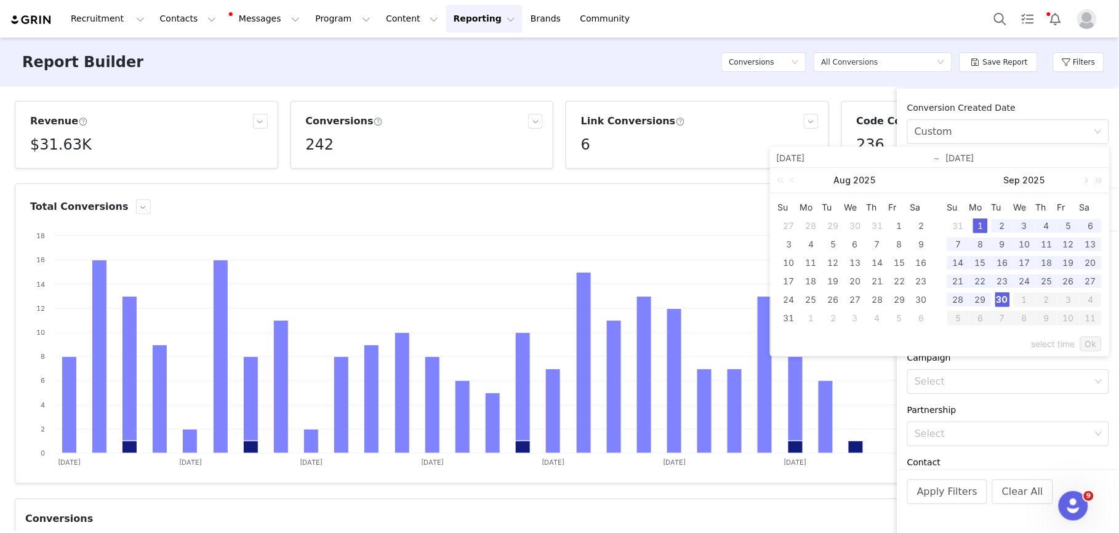
drag, startPoint x: 1007, startPoint y: 303, endPoint x: 1024, endPoint y: 308, distance: 17.3
click at [1007, 303] on div "30" at bounding box center [1002, 299] width 15 height 15
type input "[DATE]"
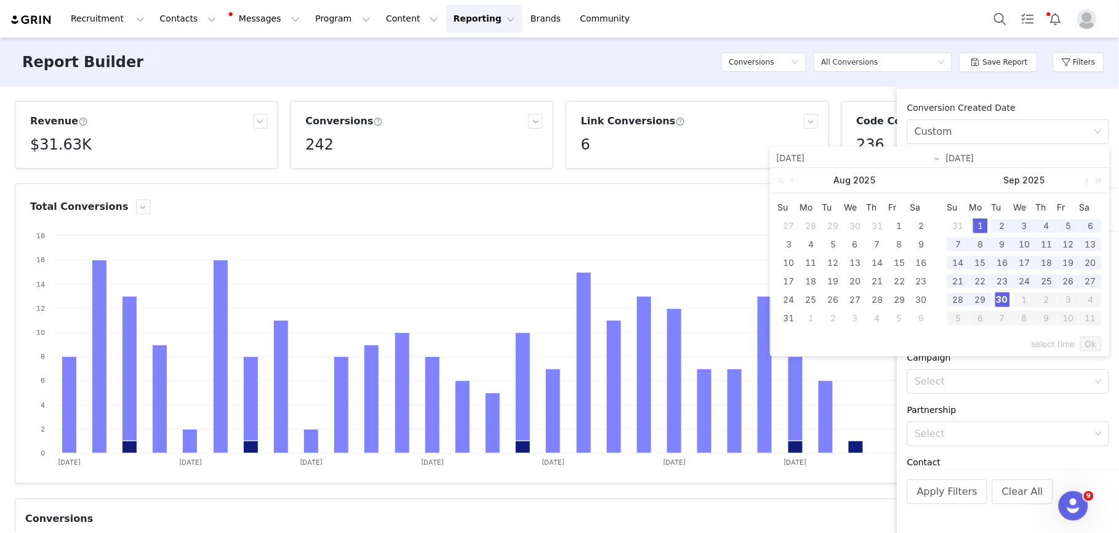
type input "[DATE]"
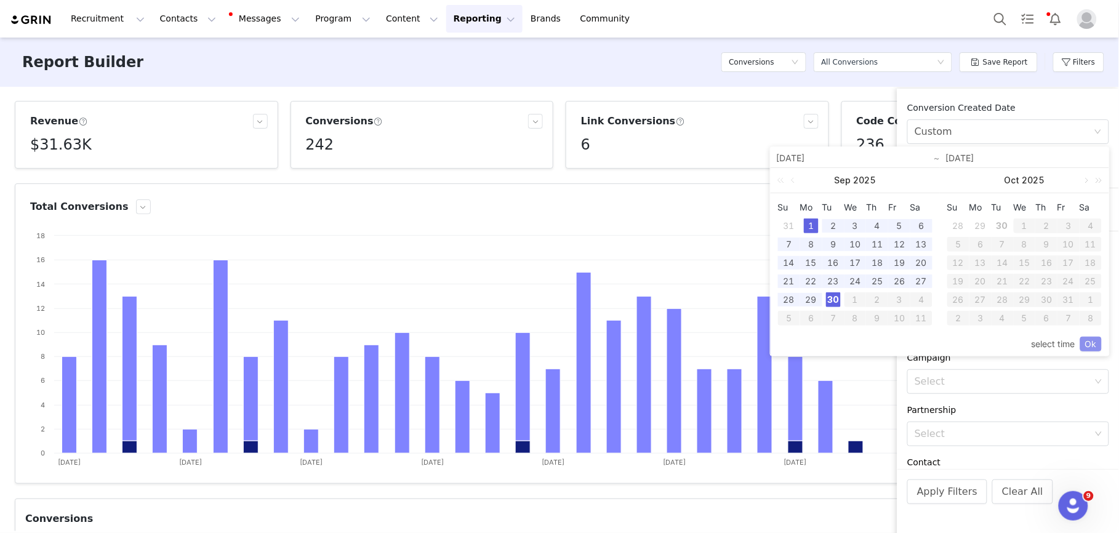
click at [1086, 347] on link "Ok" at bounding box center [1091, 344] width 22 height 15
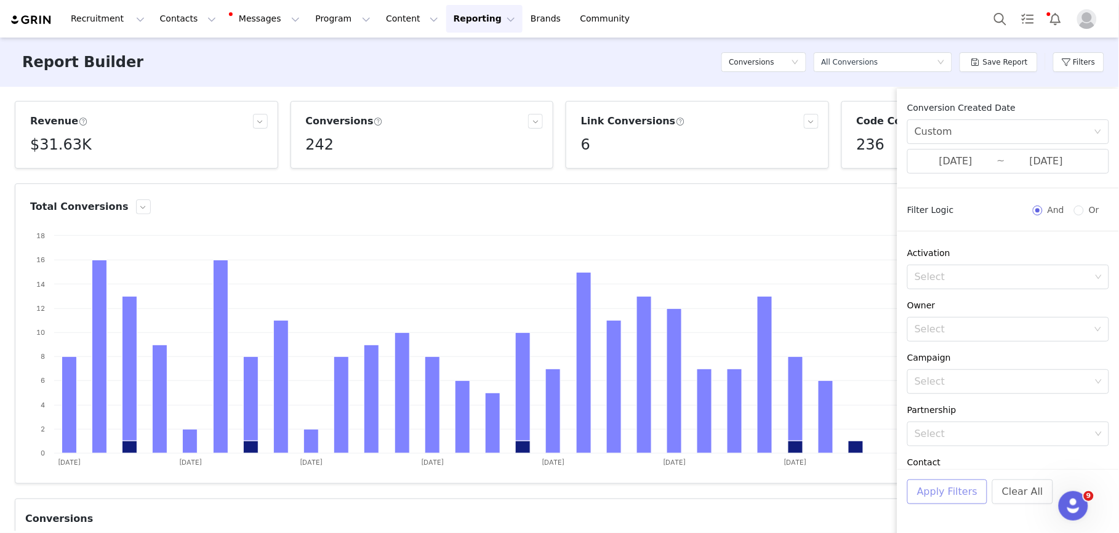
click at [953, 496] on button "Apply Filters" at bounding box center [947, 491] width 80 height 25
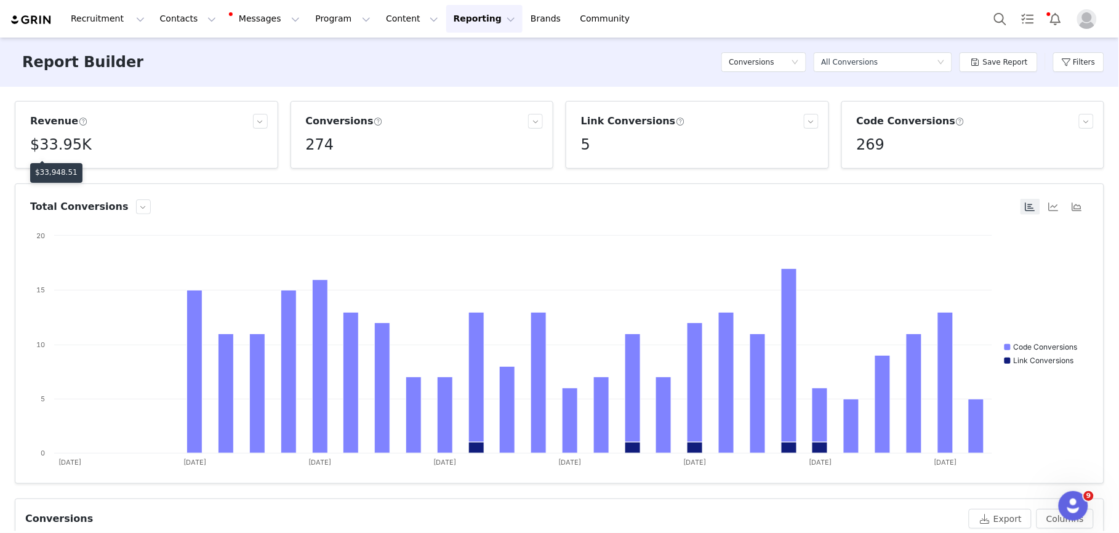
click at [54, 170] on p "$33,948.51" at bounding box center [56, 172] width 42 height 11
copy p "33,948.51"
click at [1095, 15] on img "Profile" at bounding box center [1087, 19] width 20 height 20
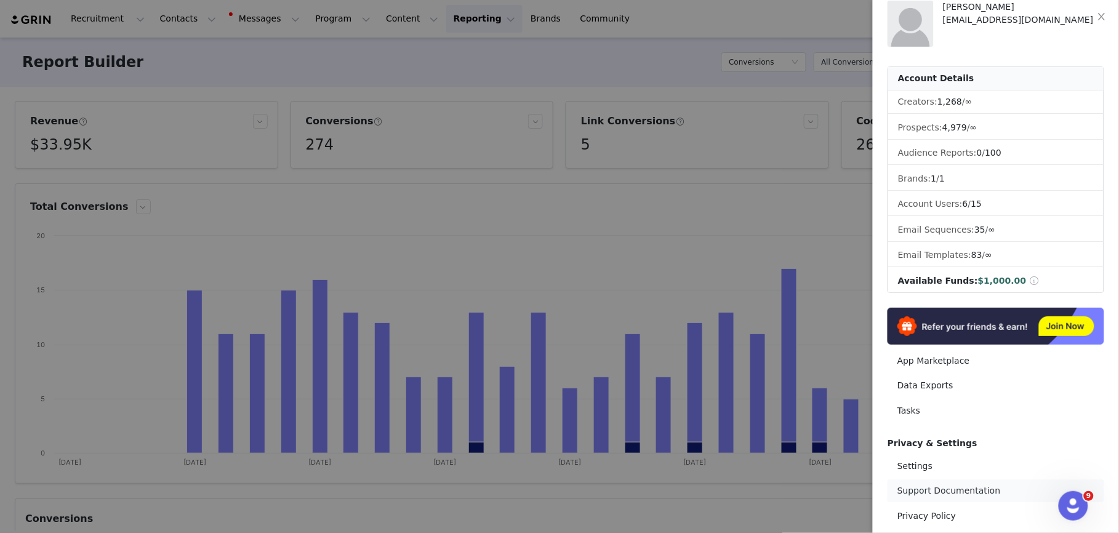
scroll to position [0, 0]
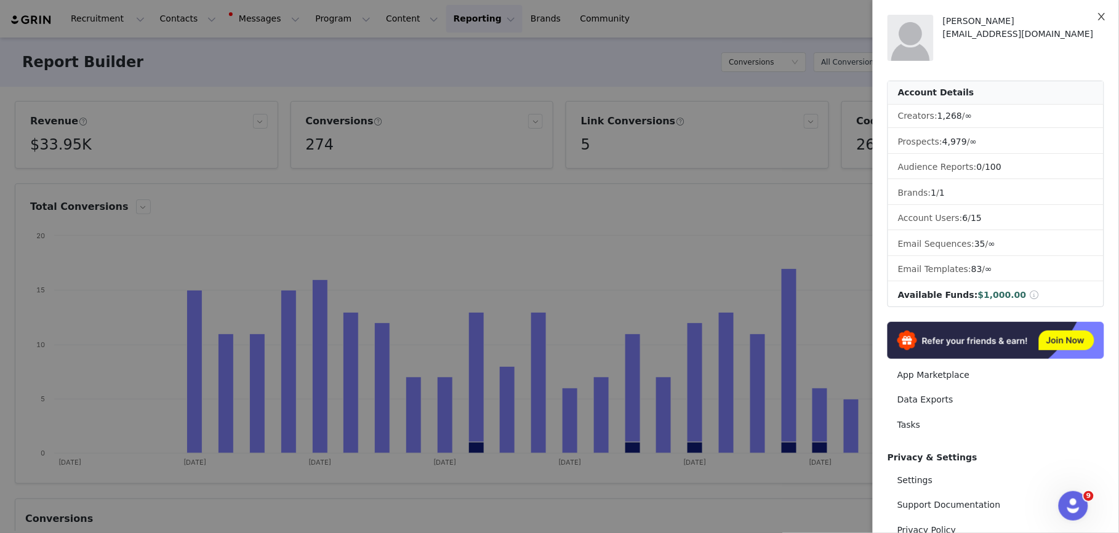
drag, startPoint x: 1098, startPoint y: 12, endPoint x: 1086, endPoint y: 18, distance: 13.2
click at [1098, 12] on icon "icon: close" at bounding box center [1102, 17] width 10 height 10
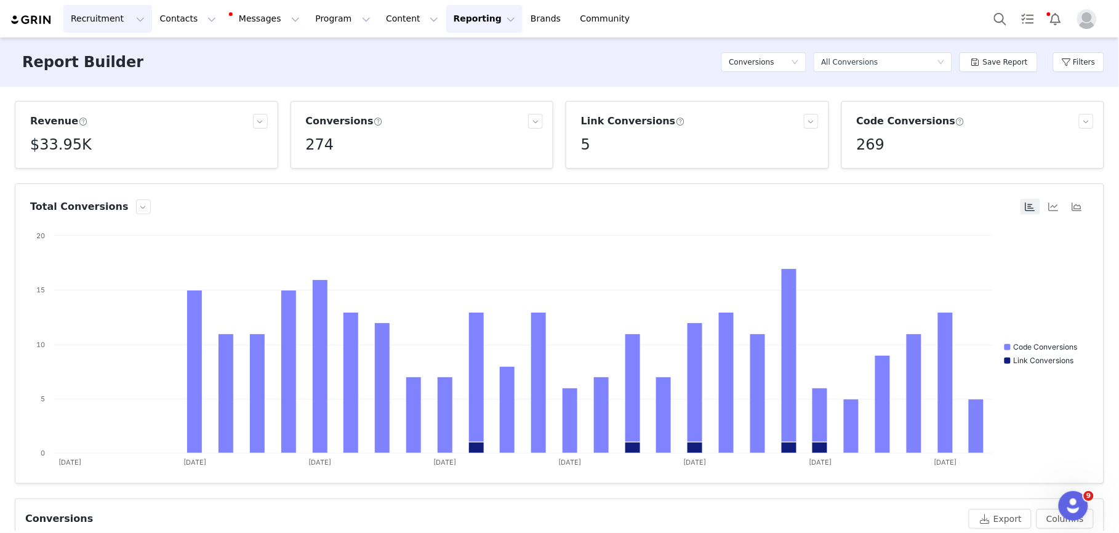
click at [97, 17] on button "Recruitment Recruitment" at bounding box center [107, 19] width 89 height 28
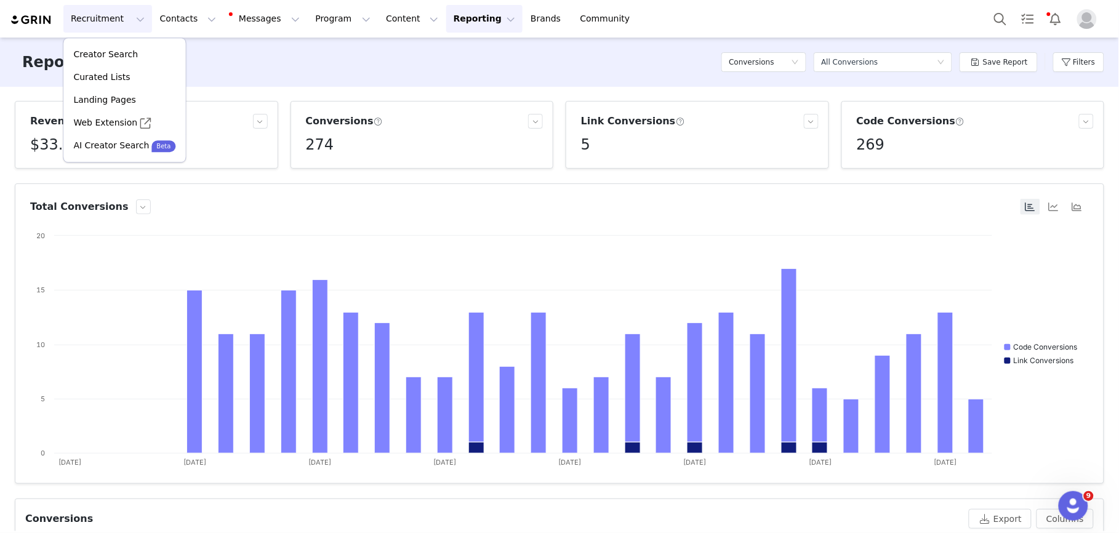
drag, startPoint x: 42, startPoint y: 15, endPoint x: 49, endPoint y: 17, distance: 7.6
click at [42, 15] on img at bounding box center [31, 20] width 43 height 12
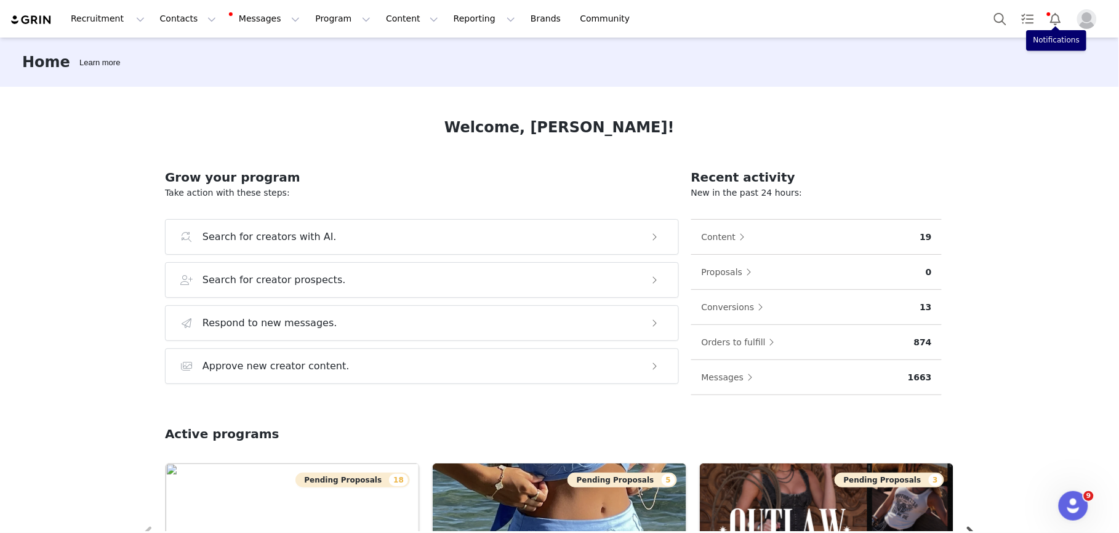
click at [1107, 19] on button "Profile" at bounding box center [1089, 19] width 39 height 20
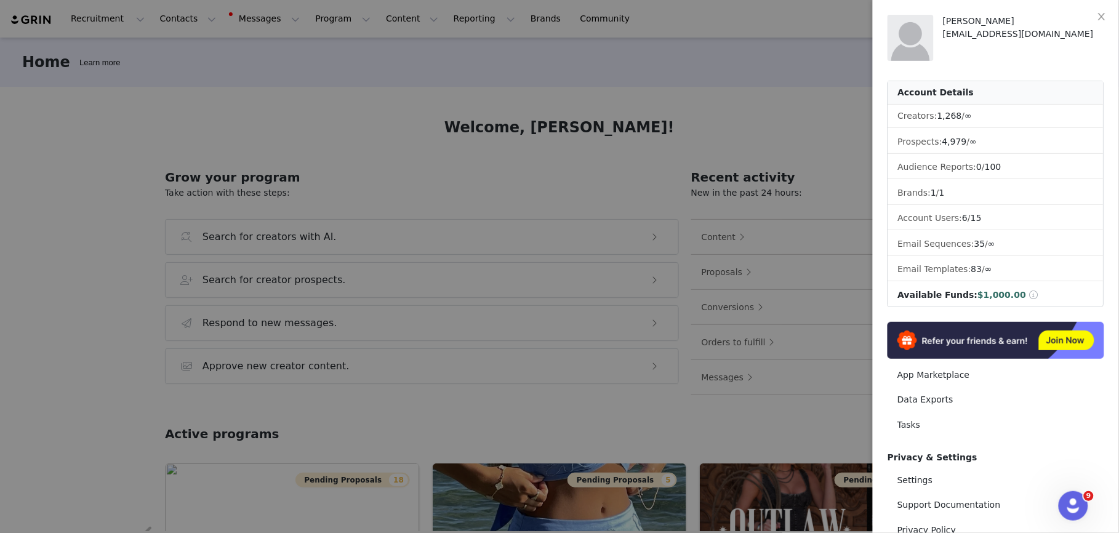
scroll to position [14, 0]
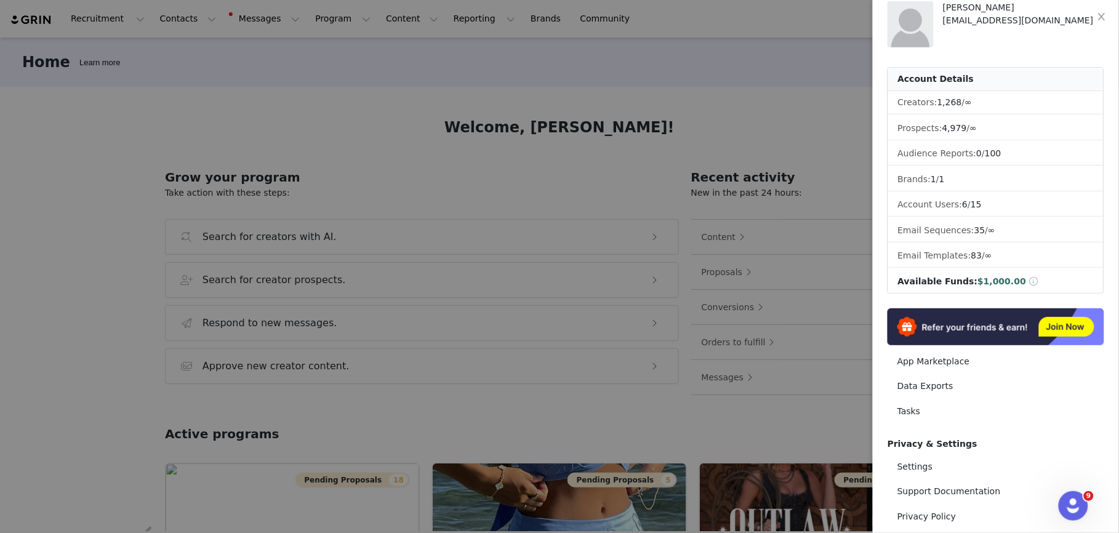
click at [1012, 18] on div "[EMAIL_ADDRESS][DOMAIN_NAME]" at bounding box center [1023, 20] width 161 height 13
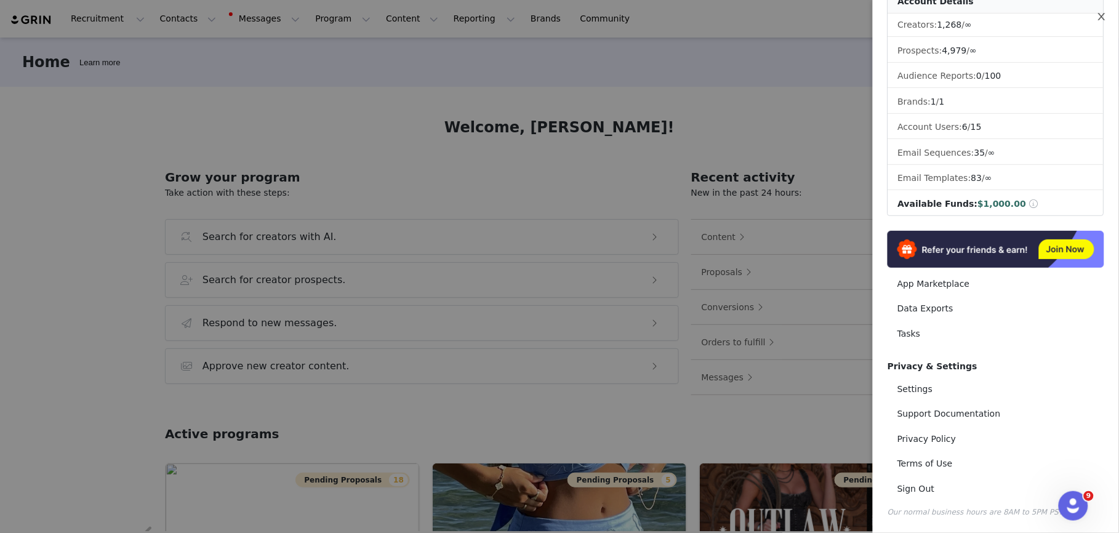
click at [1102, 12] on icon "icon: close" at bounding box center [1102, 17] width 10 height 10
